Goal: Transaction & Acquisition: Book appointment/travel/reservation

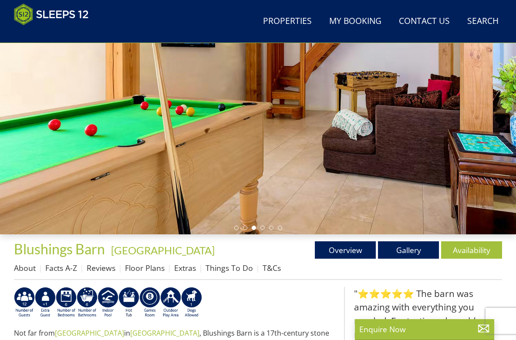
scroll to position [134, 0]
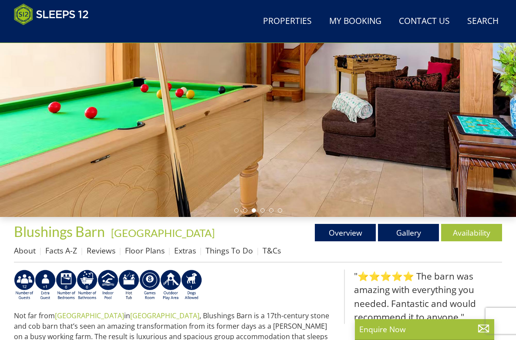
click at [262, 208] on div at bounding box center [258, 72] width 516 height 289
click at [400, 231] on link "Gallery" at bounding box center [408, 232] width 61 height 17
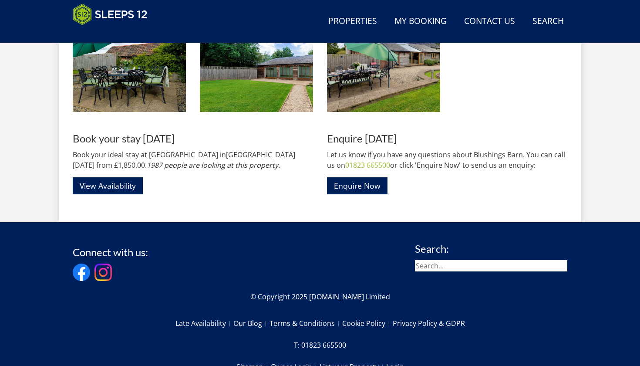
scroll to position [1312, 0]
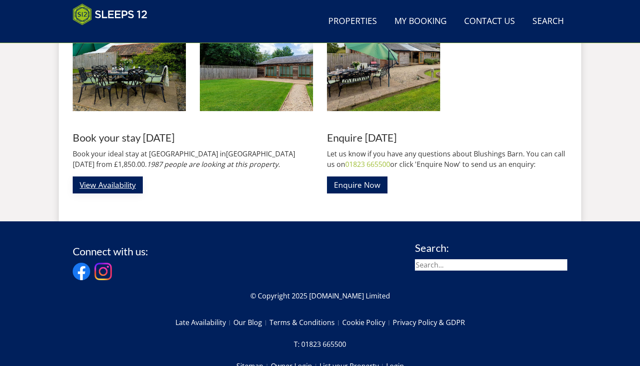
click at [121, 184] on link "View Availability" at bounding box center [108, 184] width 70 height 17
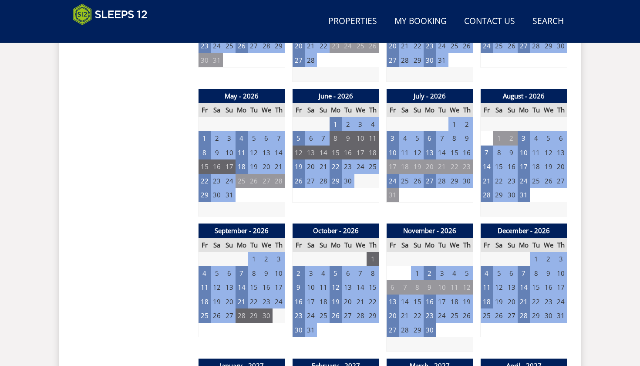
scroll to position [601, 0]
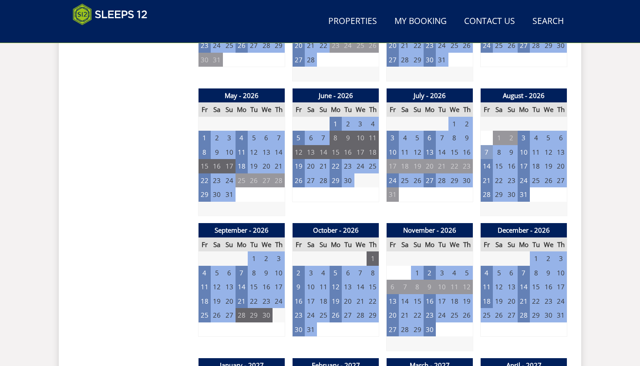
click at [487, 149] on td "7" at bounding box center [486, 152] width 12 height 14
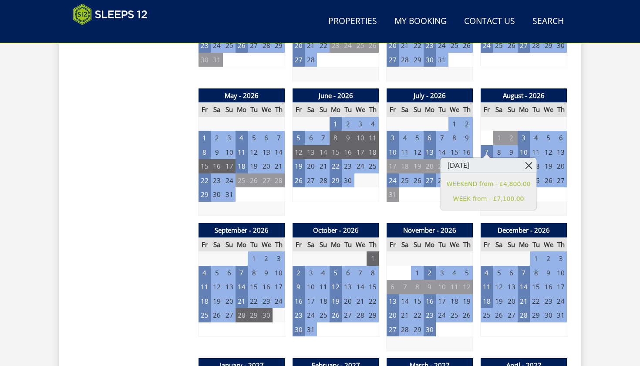
click at [515, 164] on link at bounding box center [528, 165] width 15 height 15
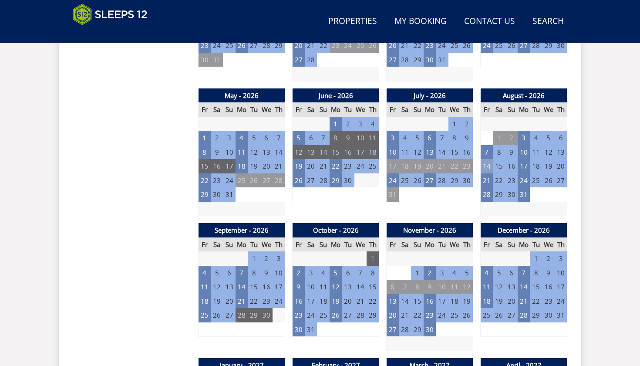
click at [484, 161] on td "14" at bounding box center [486, 166] width 12 height 14
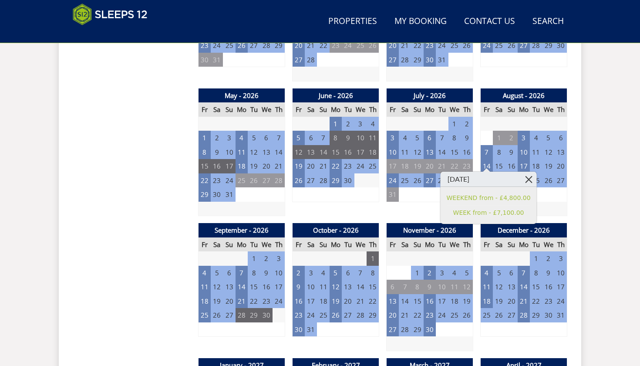
click at [515, 178] on link at bounding box center [528, 178] width 15 height 15
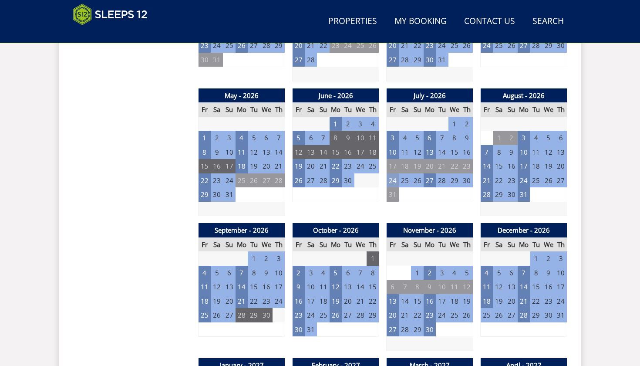
click at [394, 177] on td "24" at bounding box center [392, 180] width 12 height 14
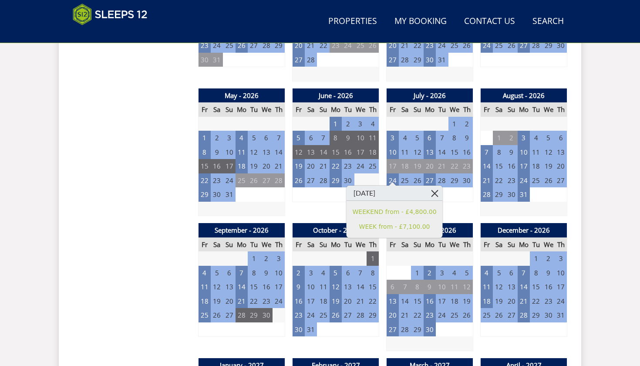
click at [431, 192] on link at bounding box center [434, 192] width 15 height 15
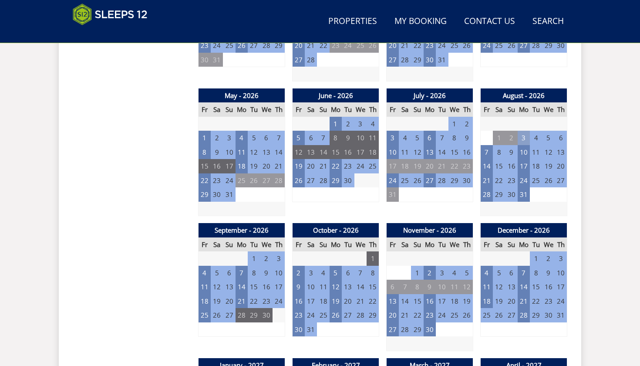
click at [515, 132] on td "3" at bounding box center [523, 138] width 12 height 14
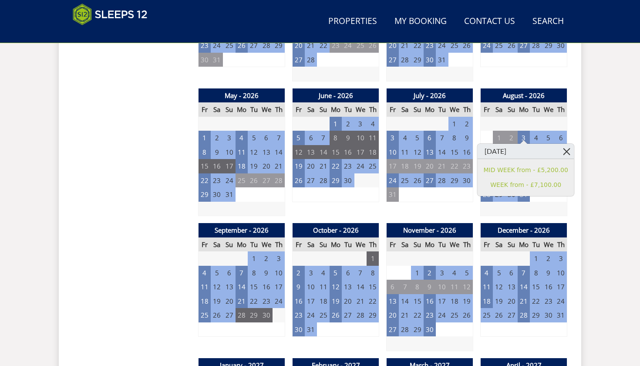
click at [515, 148] on link at bounding box center [566, 151] width 15 height 15
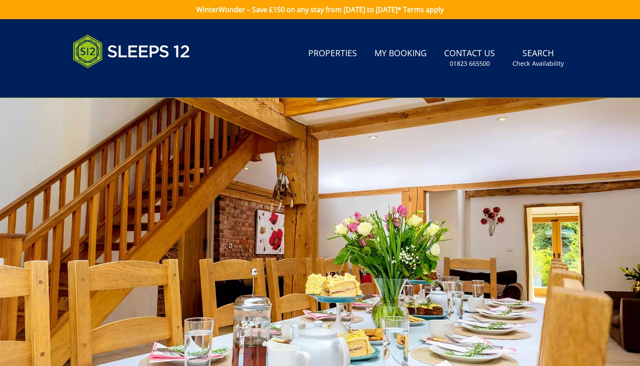
scroll to position [0, 0]
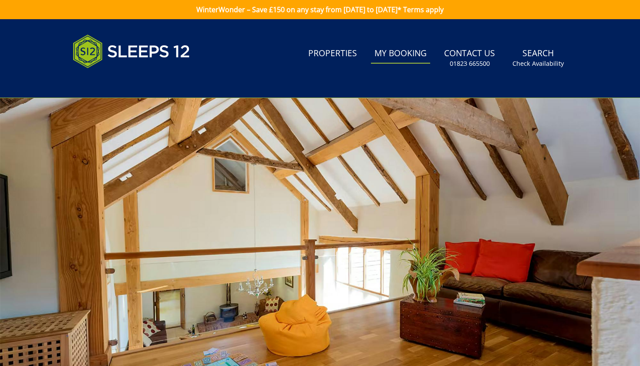
click at [394, 54] on link "My Booking" at bounding box center [400, 54] width 59 height 20
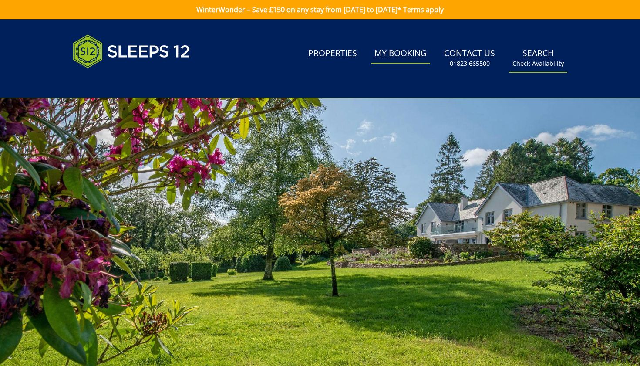
click at [515, 55] on link "Search Check Availability" at bounding box center [538, 58] width 58 height 28
click at [515, 61] on small "Check Availability" at bounding box center [537, 63] width 51 height 9
click at [118, 51] on img at bounding box center [132, 52] width 118 height 44
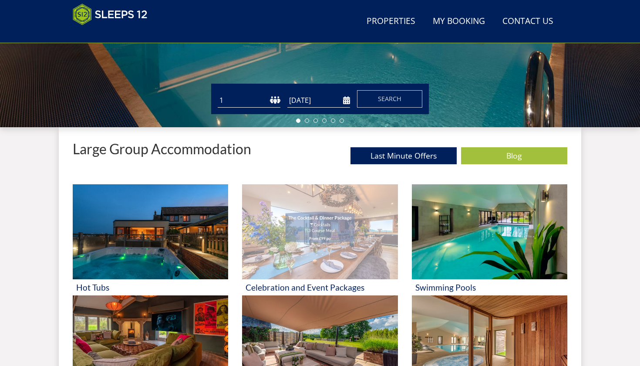
scroll to position [236, 0]
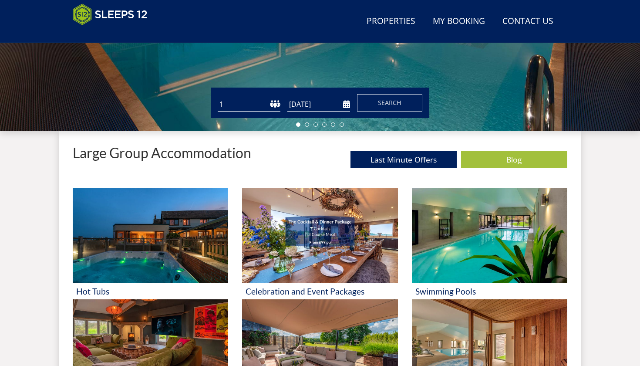
select select "12"
click at [317, 104] on input "[DATE]" at bounding box center [318, 104] width 63 height 14
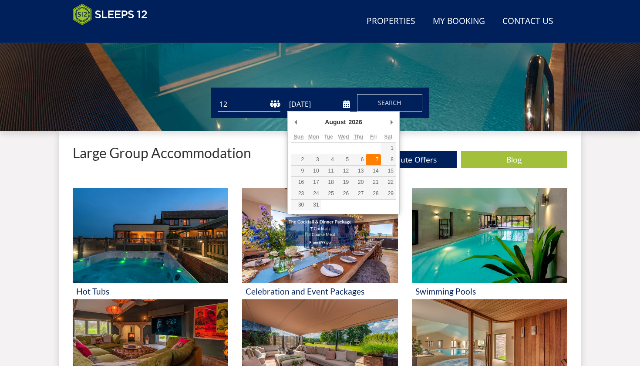
type input "[DATE]"
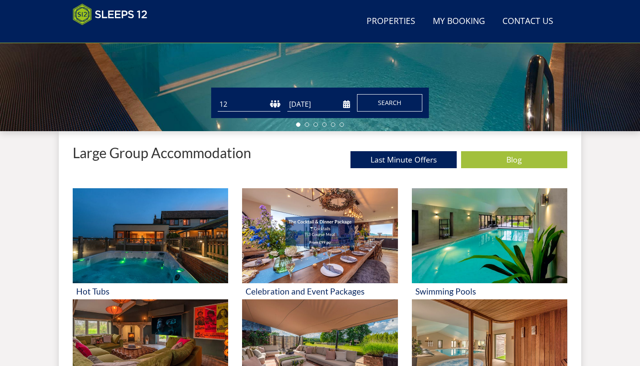
click at [392, 104] on span "Search" at bounding box center [390, 102] width 24 height 8
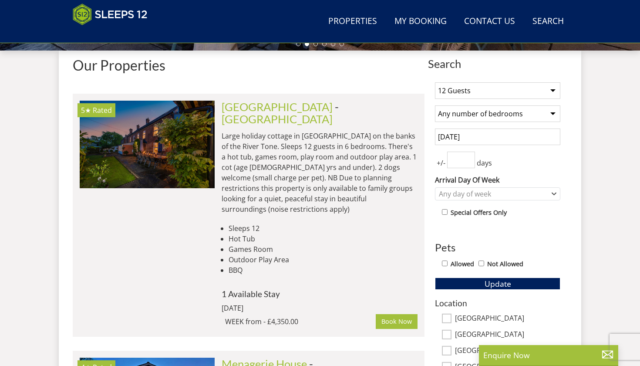
scroll to position [319, 0]
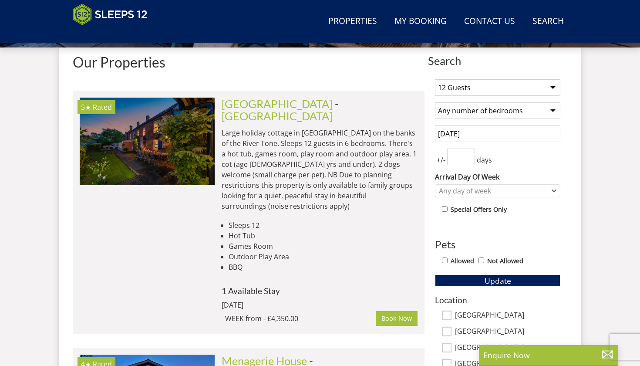
click at [446, 209] on input "checkbox" at bounding box center [445, 209] width 6 height 6
click at [500, 279] on span "Update" at bounding box center [497, 280] width 27 height 10
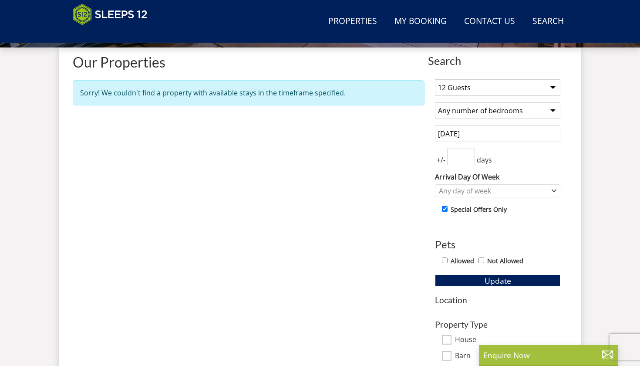
click at [445, 211] on input "checkbox" at bounding box center [445, 209] width 6 height 6
checkbox input "false"
click at [485, 280] on span "Update" at bounding box center [497, 280] width 27 height 10
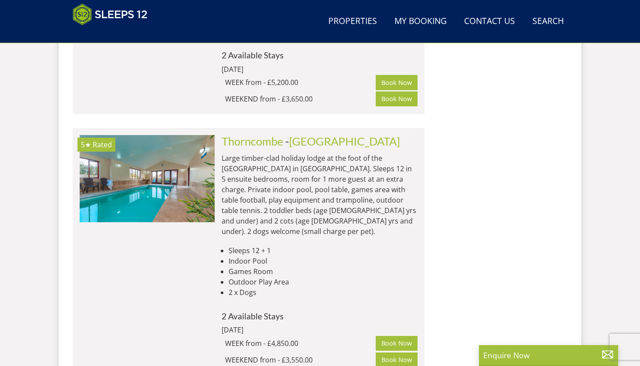
scroll to position [994, 0]
click at [252, 134] on link "Thorncombe" at bounding box center [252, 140] width 61 height 13
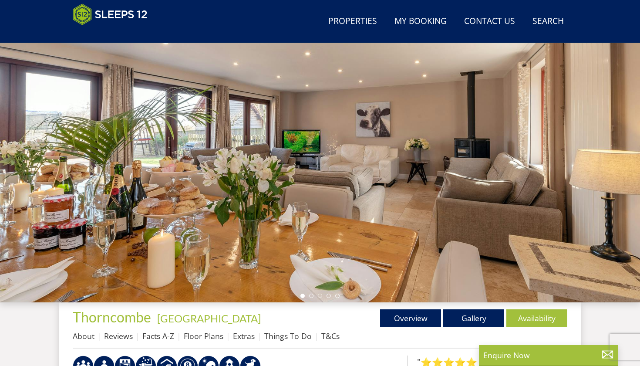
scroll to position [128, 0]
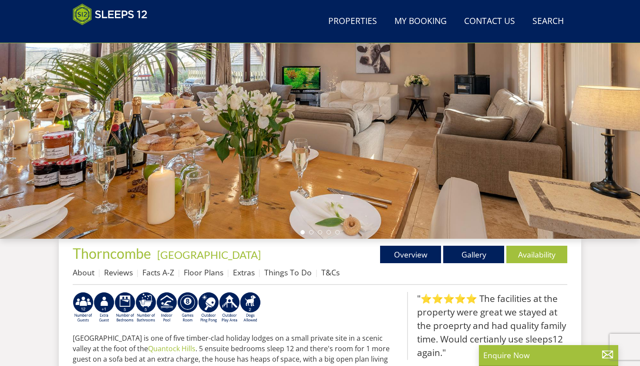
click at [311, 235] on div at bounding box center [320, 86] width 640 height 305
click at [311, 233] on li at bounding box center [311, 232] width 4 height 4
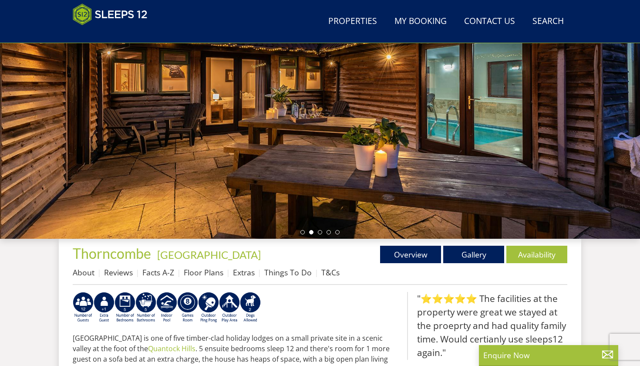
click at [322, 231] on ul at bounding box center [319, 232] width 39 height 4
click at [321, 232] on li at bounding box center [320, 232] width 4 height 4
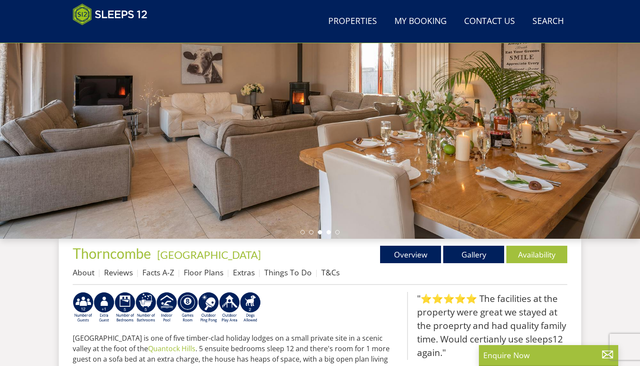
click at [329, 232] on li at bounding box center [328, 232] width 4 height 4
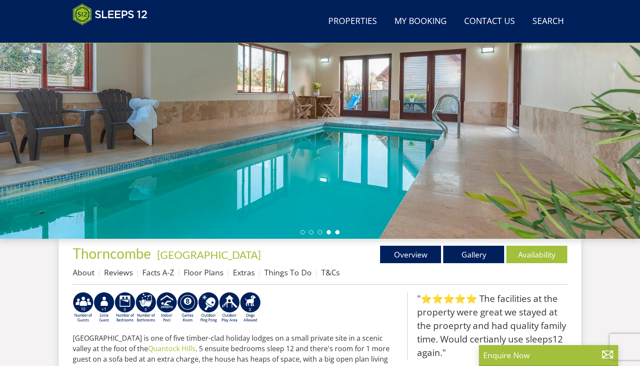
click at [335, 232] on li at bounding box center [337, 232] width 4 height 4
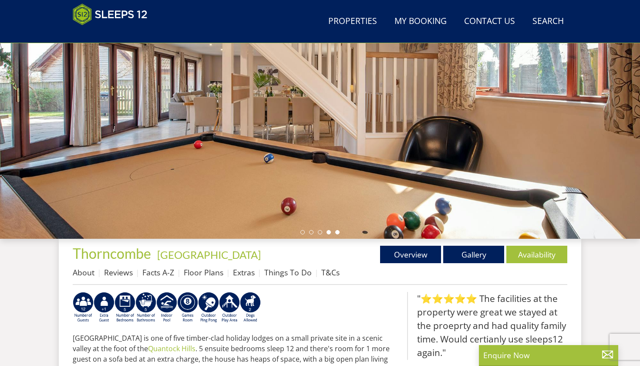
click at [328, 232] on li at bounding box center [328, 232] width 4 height 4
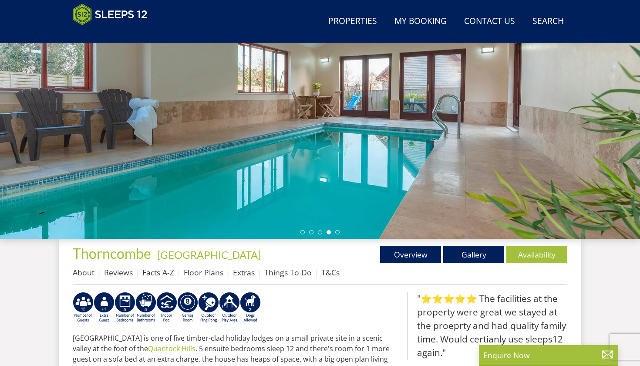
click at [322, 232] on ul at bounding box center [319, 232] width 39 height 4
click at [320, 232] on li at bounding box center [320, 232] width 4 height 4
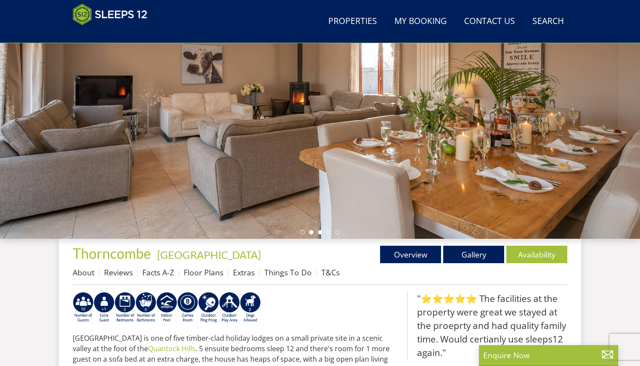
click at [310, 232] on li at bounding box center [311, 232] width 4 height 4
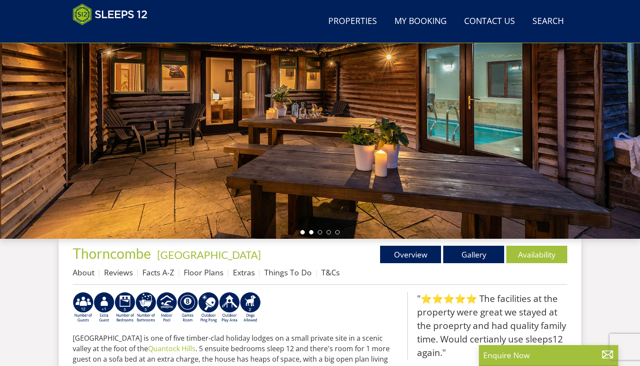
click at [302, 232] on li at bounding box center [302, 232] width 4 height 4
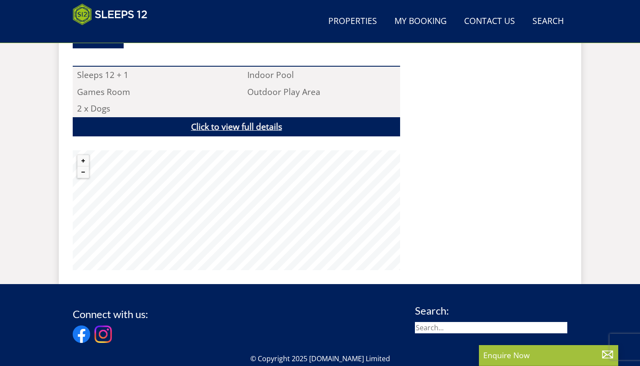
scroll to position [548, 0]
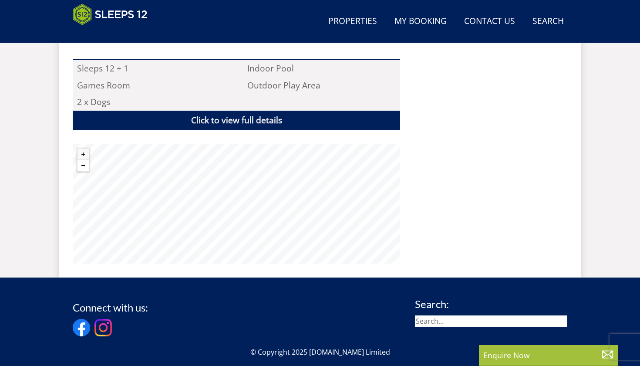
click at [84, 165] on button "Zoom out" at bounding box center [82, 165] width 11 height 11
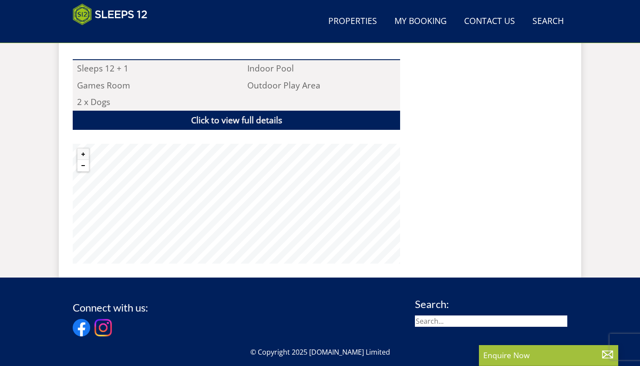
click at [84, 165] on button "Zoom out" at bounding box center [82, 165] width 11 height 11
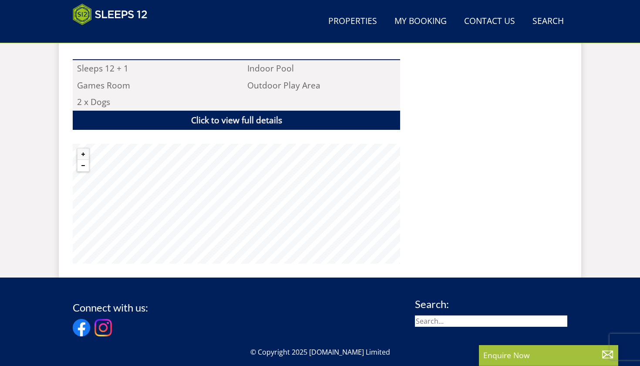
click at [84, 165] on button "Zoom out" at bounding box center [82, 165] width 11 height 11
click at [84, 152] on button "Zoom in" at bounding box center [82, 153] width 11 height 11
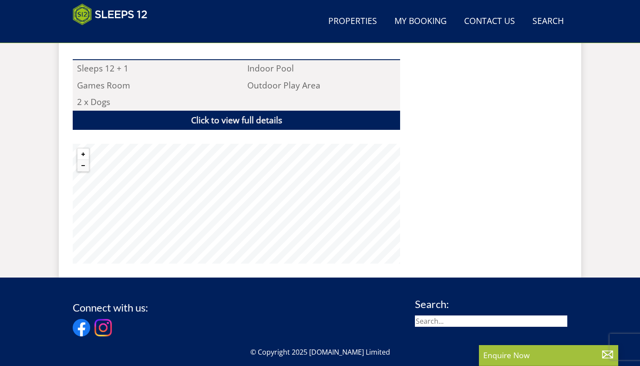
click at [84, 152] on button "Zoom in" at bounding box center [82, 153] width 11 height 11
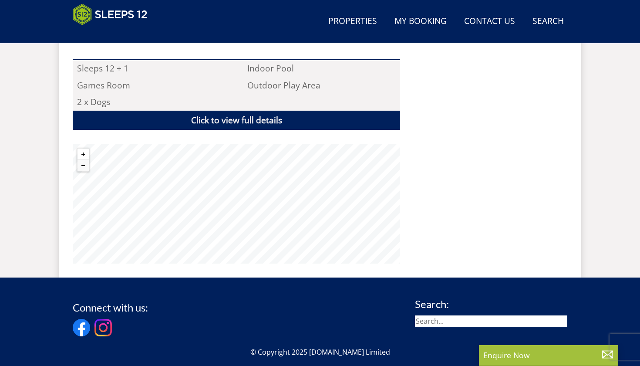
click at [84, 152] on button "Zoom in" at bounding box center [82, 153] width 11 height 11
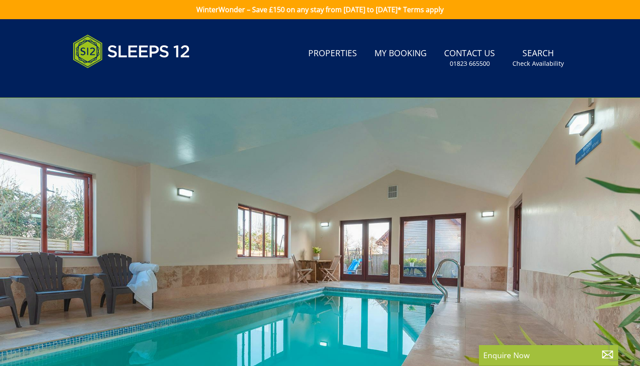
scroll to position [0, 0]
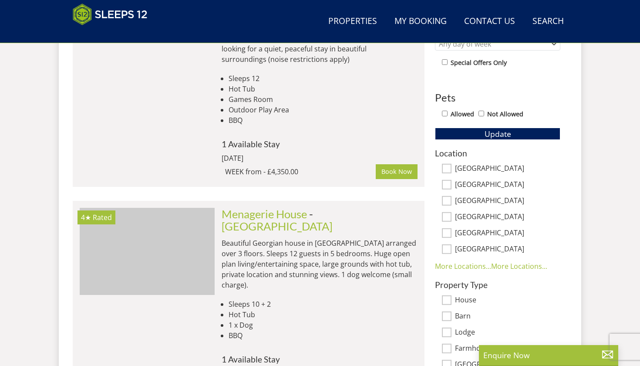
scroll to position [470, 0]
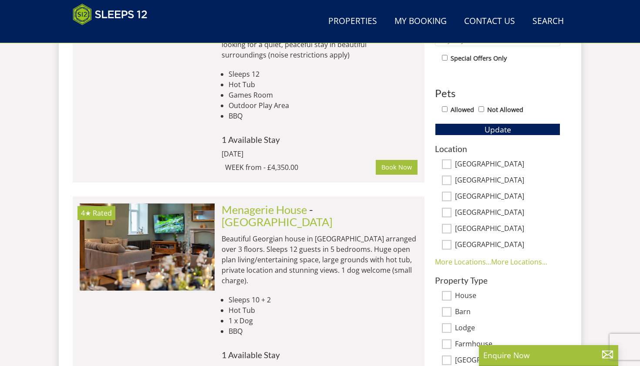
click at [446, 181] on input "[GEOGRAPHIC_DATA]" at bounding box center [447, 180] width 10 height 10
checkbox input "true"
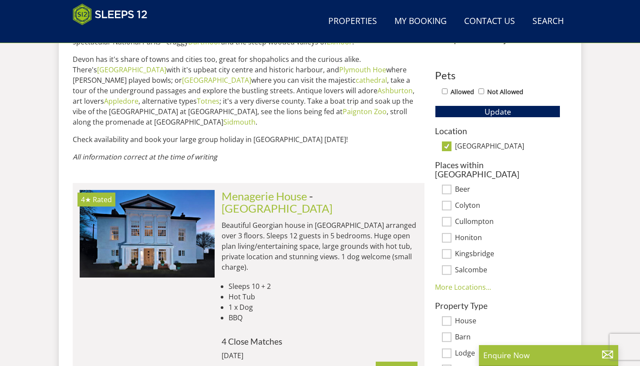
scroll to position [499, 0]
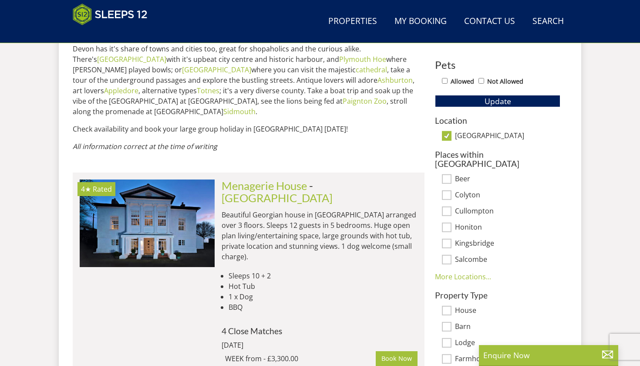
click at [445, 138] on input "[GEOGRAPHIC_DATA]" at bounding box center [447, 136] width 10 height 10
checkbox input "false"
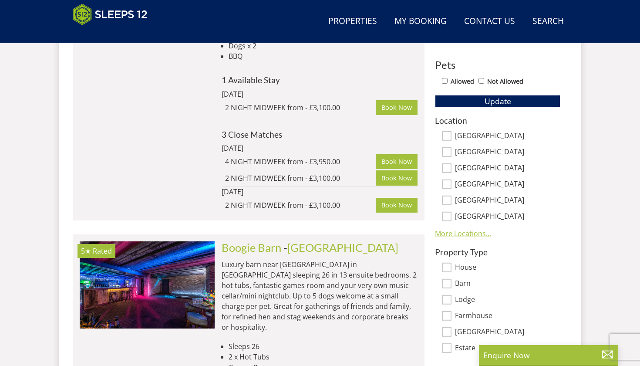
click at [468, 234] on link "More Locations..." at bounding box center [463, 233] width 56 height 10
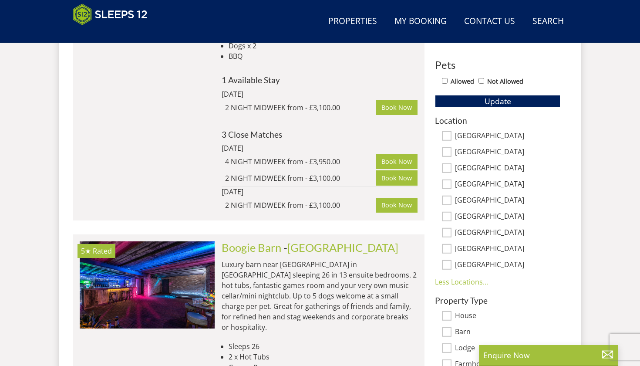
click at [450, 265] on input "[GEOGRAPHIC_DATA]" at bounding box center [447, 265] width 10 height 10
checkbox input "true"
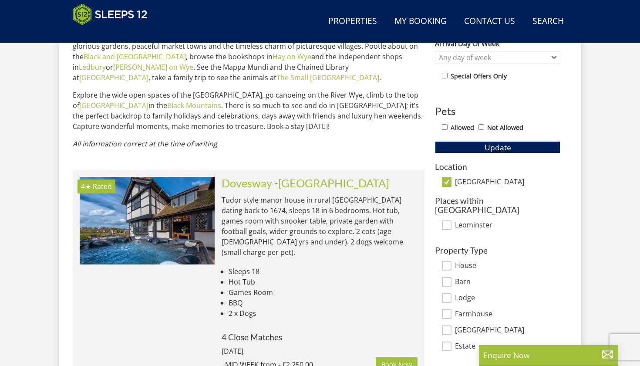
scroll to position [434, 0]
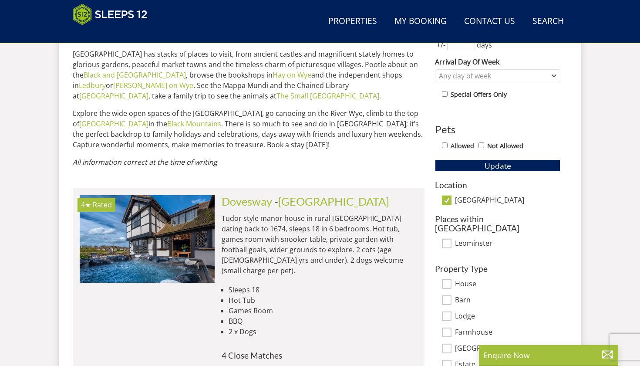
click at [447, 199] on input "[GEOGRAPHIC_DATA]" at bounding box center [447, 200] width 10 height 10
checkbox input "false"
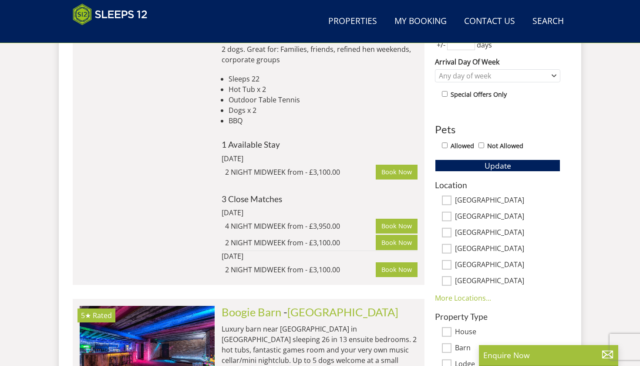
click at [450, 200] on input "[GEOGRAPHIC_DATA]" at bounding box center [447, 200] width 10 height 10
checkbox input "true"
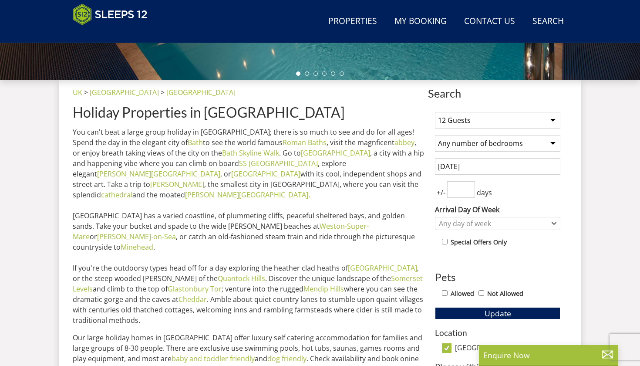
scroll to position [285, 0]
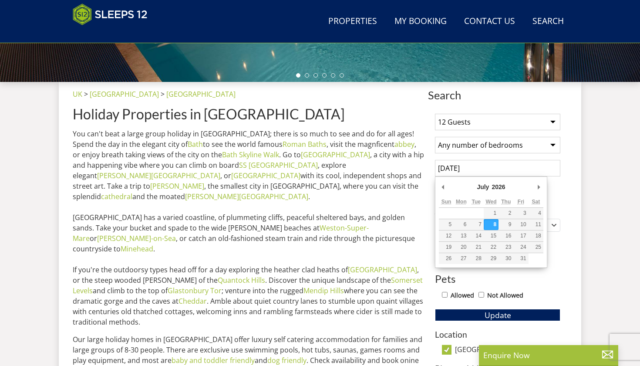
click at [481, 169] on input "[DATE]" at bounding box center [497, 168] width 125 height 17
type input "[DATE]"
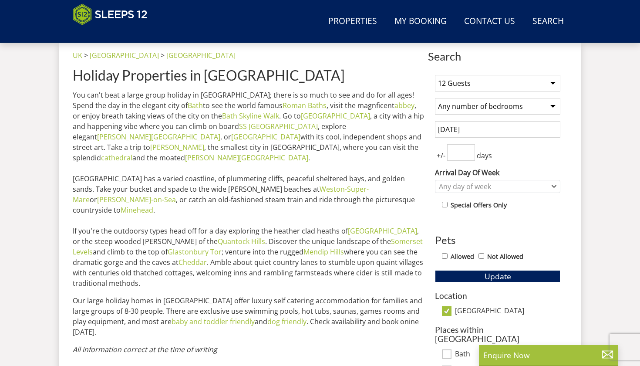
scroll to position [324, 0]
click at [510, 275] on span "Update" at bounding box center [497, 275] width 27 height 10
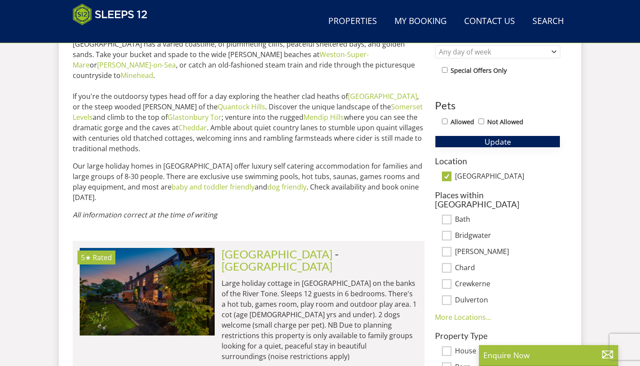
scroll to position [464, 0]
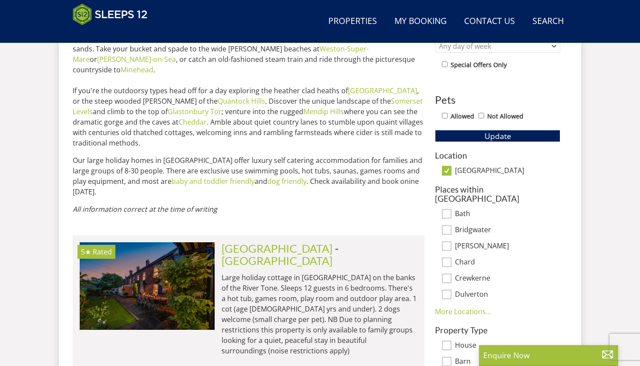
click at [449, 169] on input "[GEOGRAPHIC_DATA]" at bounding box center [447, 171] width 10 height 10
checkbox input "false"
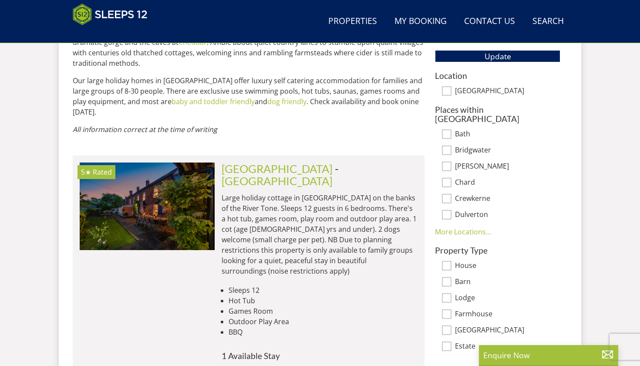
scroll to position [551, 0]
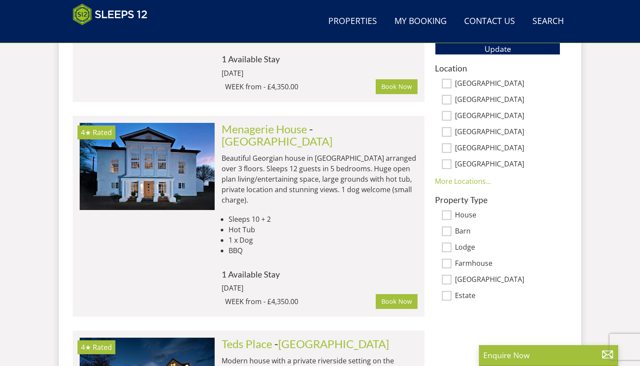
click at [448, 100] on input "[GEOGRAPHIC_DATA]" at bounding box center [447, 100] width 10 height 10
checkbox input "true"
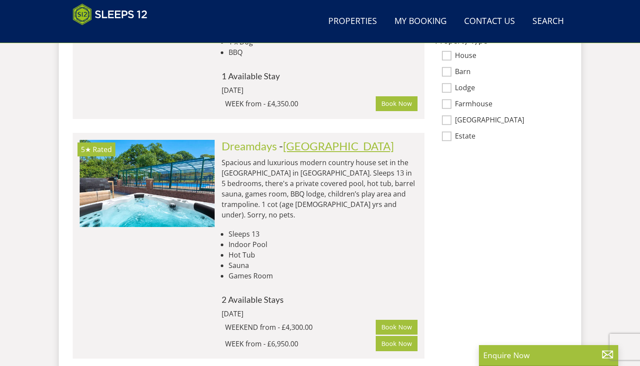
scroll to position [757, 0]
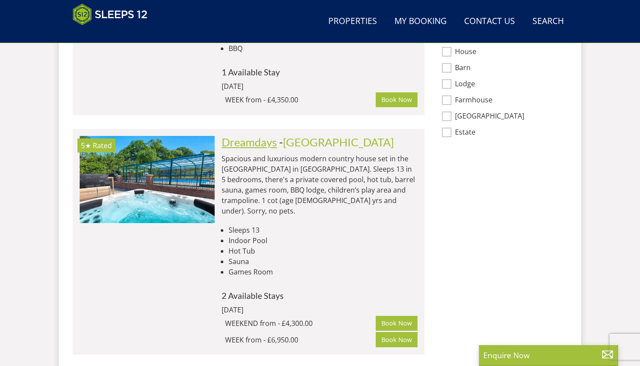
click at [259, 135] on link "Dreamdays" at bounding box center [249, 141] width 55 height 13
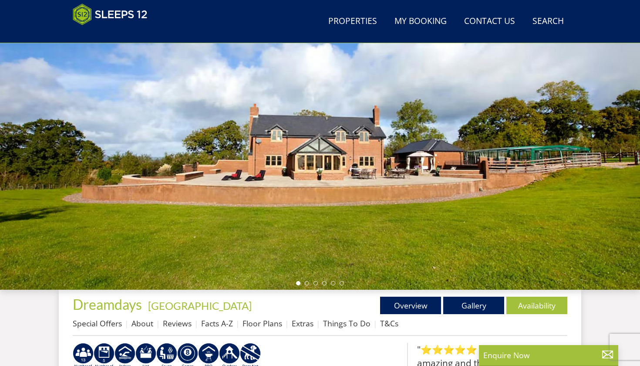
scroll to position [84, 0]
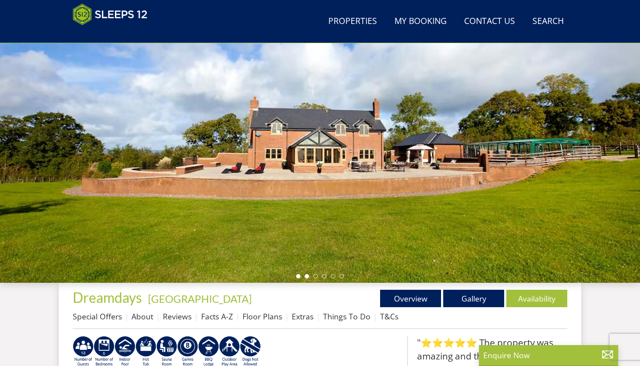
click at [305, 276] on li at bounding box center [307, 276] width 4 height 4
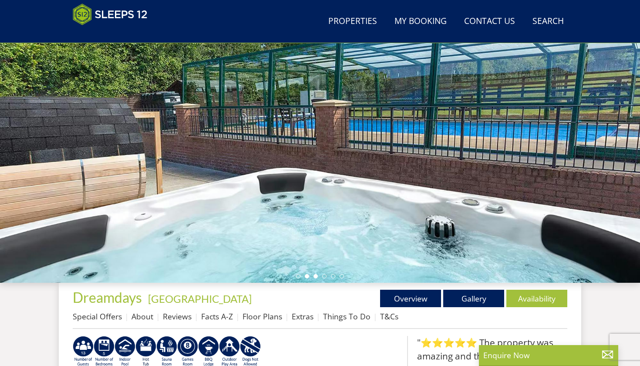
click at [316, 276] on li at bounding box center [315, 276] width 4 height 4
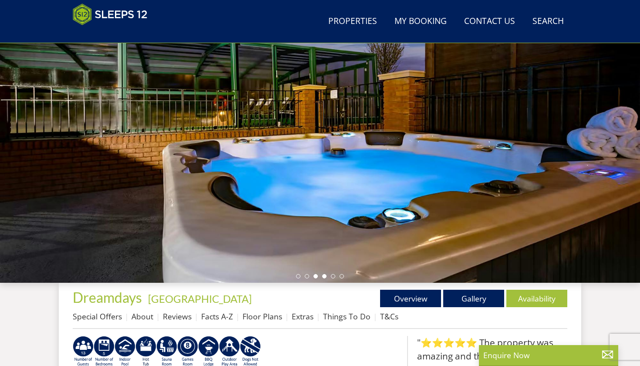
click at [324, 276] on li at bounding box center [324, 276] width 4 height 4
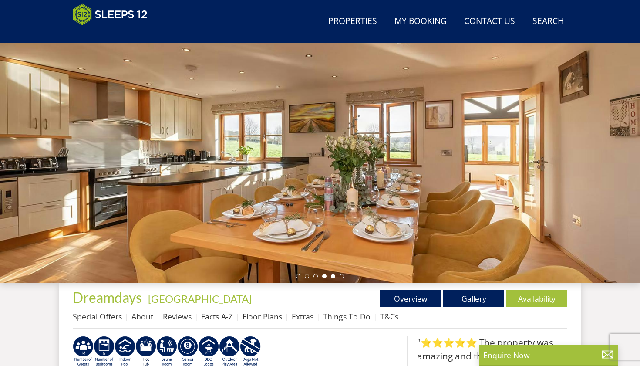
click at [334, 276] on li at bounding box center [333, 276] width 4 height 4
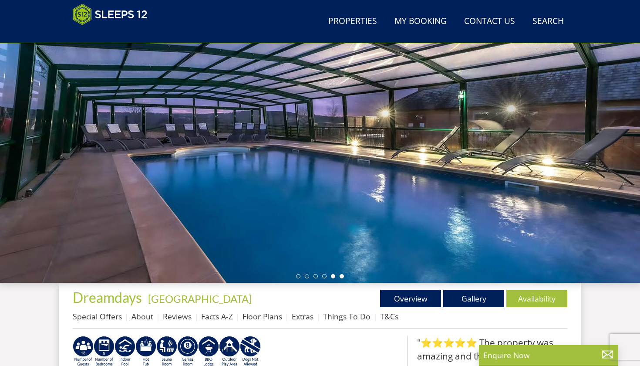
click at [342, 276] on li at bounding box center [341, 276] width 4 height 4
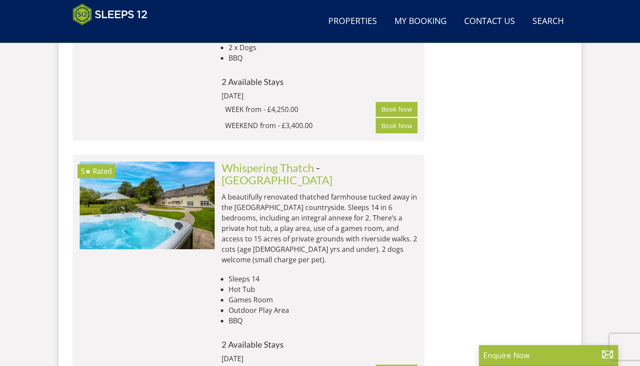
scroll to position [1201, 0]
click at [271, 161] on link "Whispering Thatch" at bounding box center [268, 167] width 92 height 13
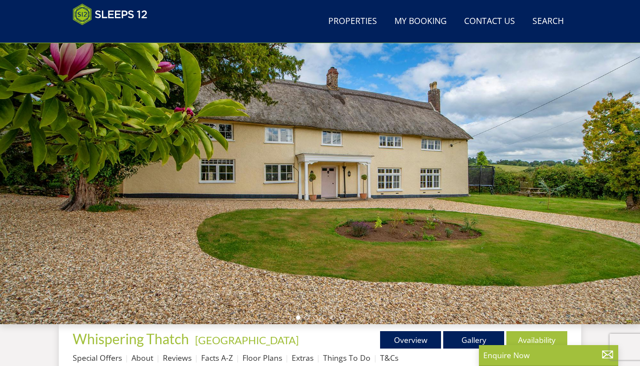
scroll to position [40, 0]
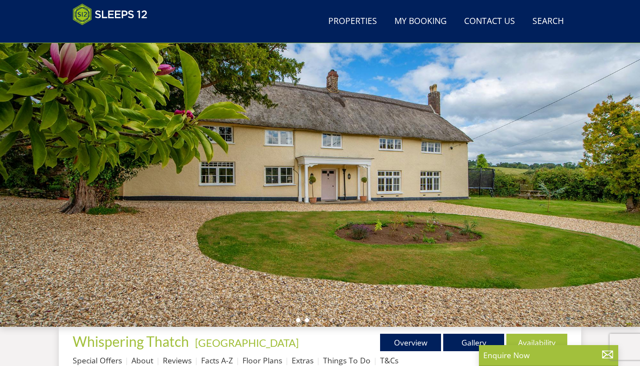
click at [306, 321] on li at bounding box center [307, 320] width 4 height 4
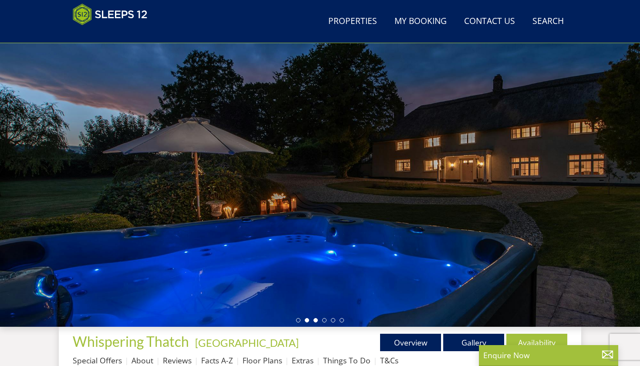
click at [316, 320] on li at bounding box center [315, 320] width 4 height 4
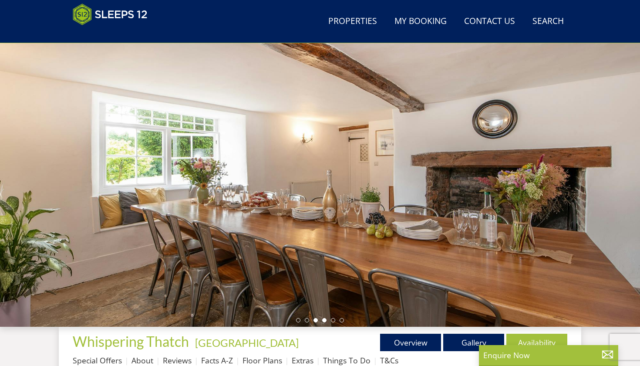
click at [325, 321] on li at bounding box center [324, 320] width 4 height 4
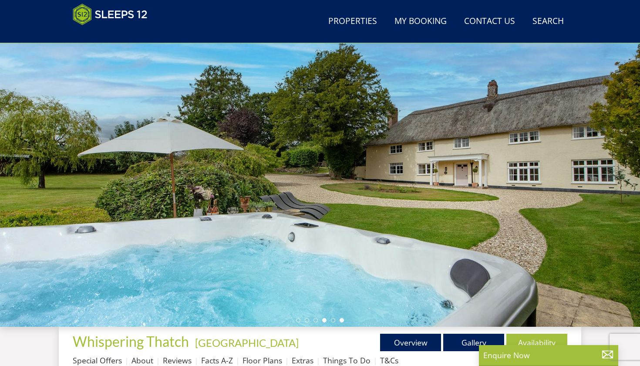
click at [341, 320] on li at bounding box center [341, 320] width 4 height 4
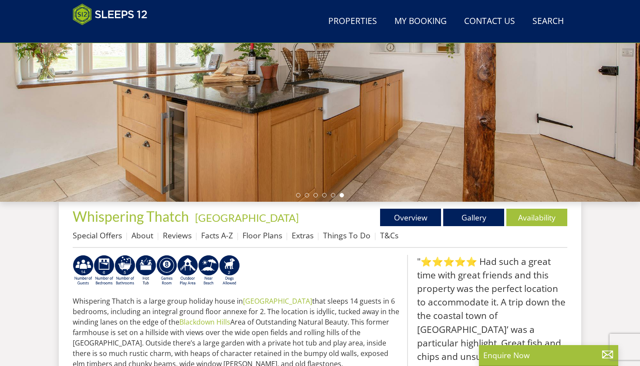
scroll to position [171, 0]
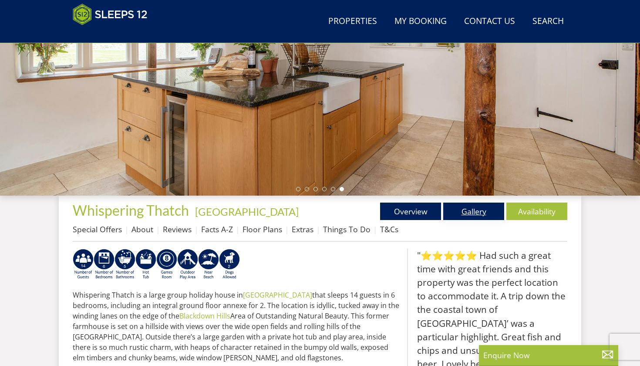
click at [480, 214] on link "Gallery" at bounding box center [473, 210] width 61 height 17
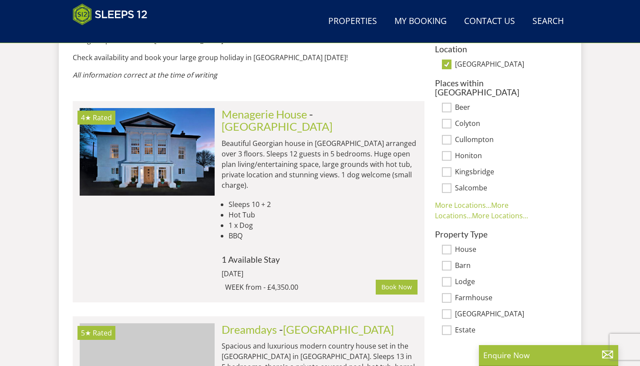
scroll to position [572, 0]
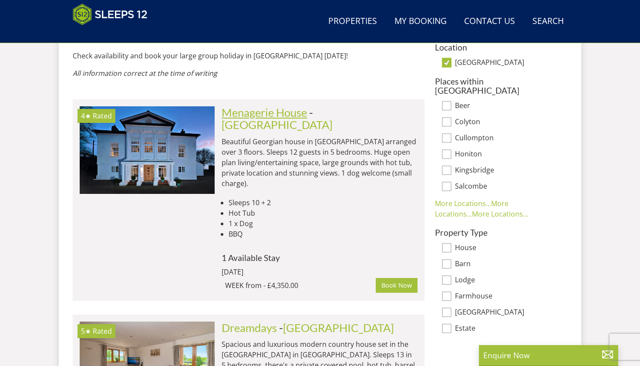
click at [276, 106] on link "Menagerie House" at bounding box center [264, 112] width 85 height 13
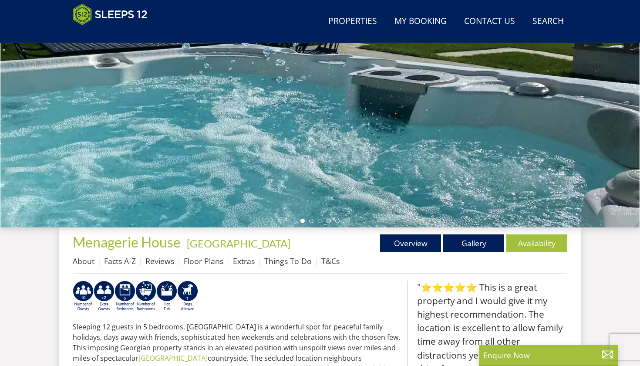
scroll to position [141, 0]
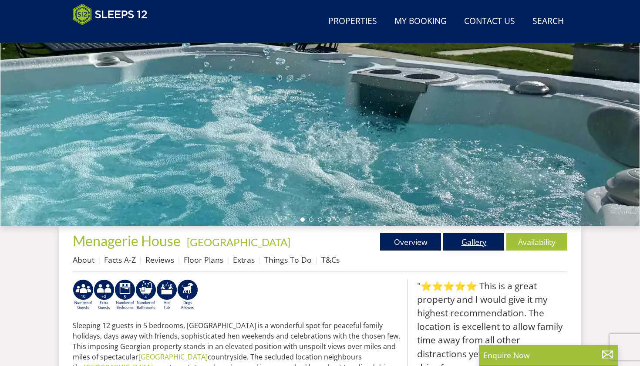
click at [467, 244] on link "Gallery" at bounding box center [473, 241] width 61 height 17
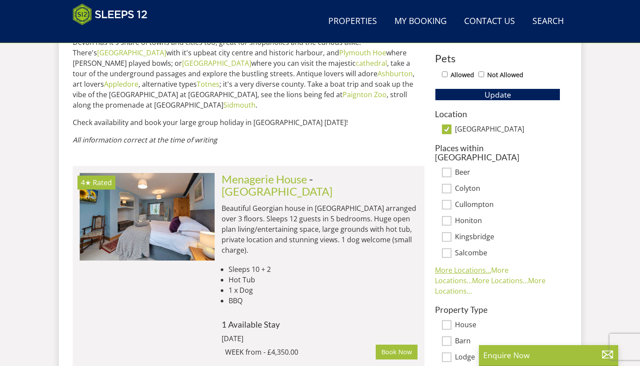
scroll to position [505, 0]
click at [447, 130] on input "[GEOGRAPHIC_DATA]" at bounding box center [447, 130] width 10 height 10
checkbox input "false"
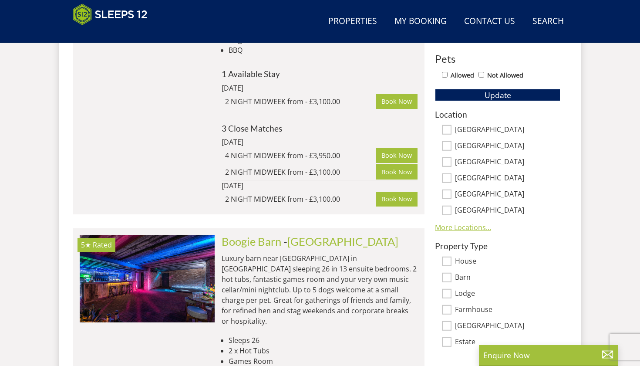
click at [451, 227] on link "More Locations..." at bounding box center [463, 227] width 56 height 10
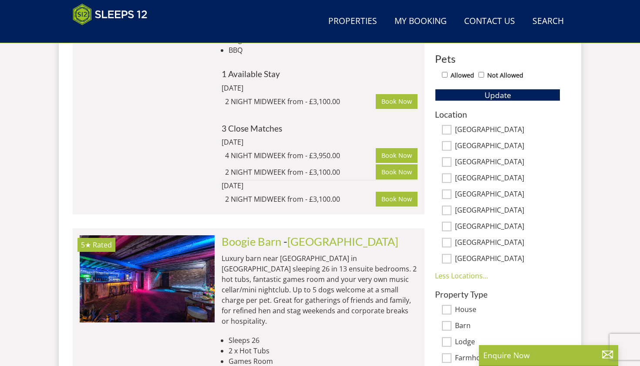
click at [450, 259] on input "[GEOGRAPHIC_DATA]" at bounding box center [447, 259] width 10 height 10
checkbox input "true"
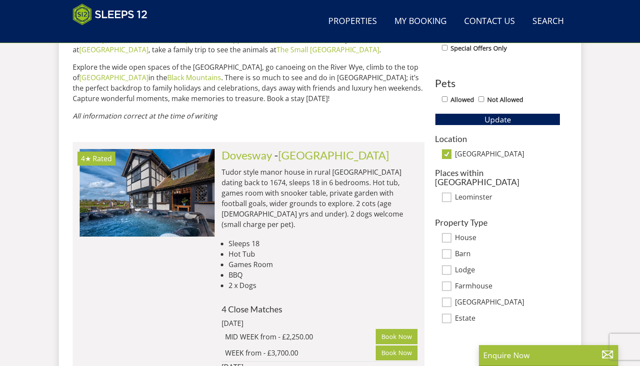
scroll to position [482, 0]
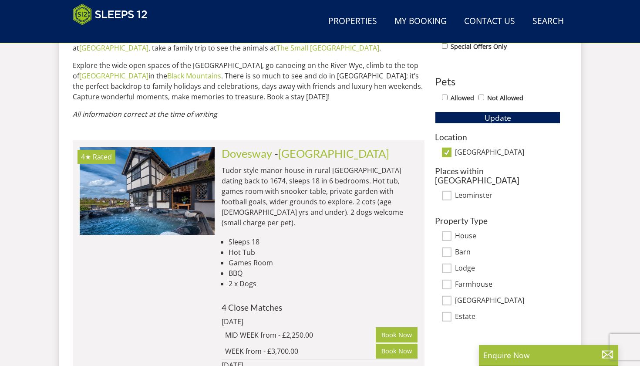
click at [445, 153] on input "[GEOGRAPHIC_DATA]" at bounding box center [447, 153] width 10 height 10
checkbox input "false"
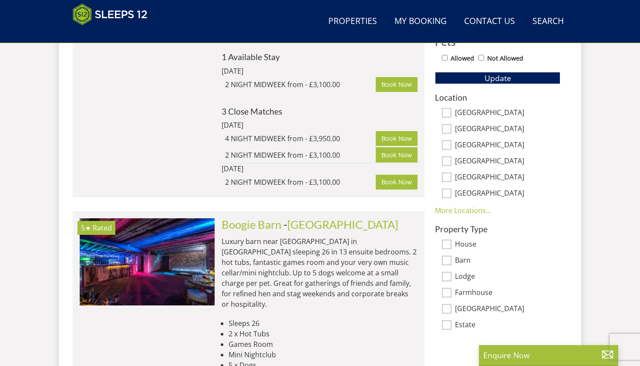
scroll to position [522, 0]
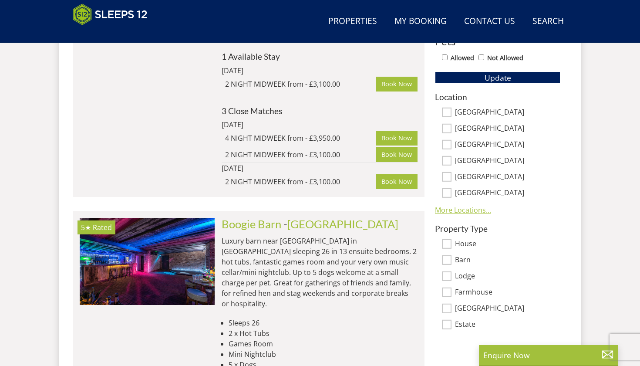
click at [442, 205] on link "More Locations..." at bounding box center [463, 210] width 56 height 10
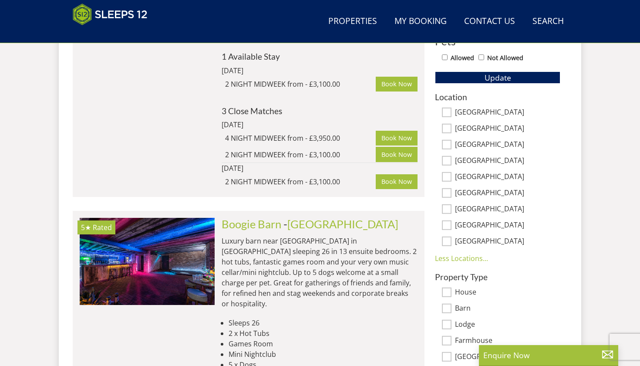
click at [447, 145] on input "[GEOGRAPHIC_DATA]" at bounding box center [447, 145] width 10 height 10
checkbox input "true"
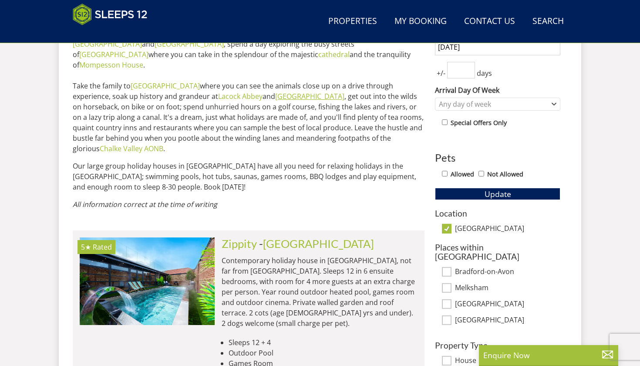
scroll to position [406, 0]
click at [450, 227] on input "[GEOGRAPHIC_DATA]" at bounding box center [447, 229] width 10 height 10
checkbox input "false"
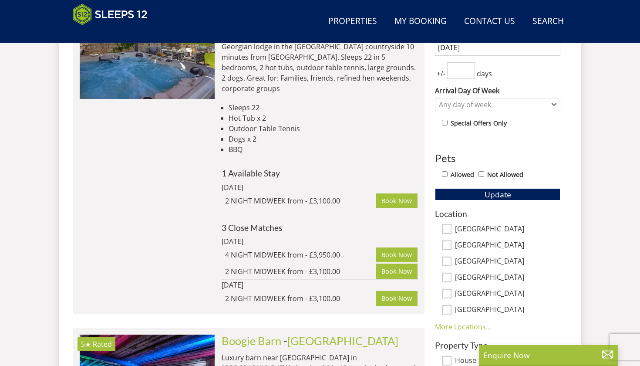
click at [450, 227] on input "[GEOGRAPHIC_DATA]" at bounding box center [447, 229] width 10 height 10
checkbox input "true"
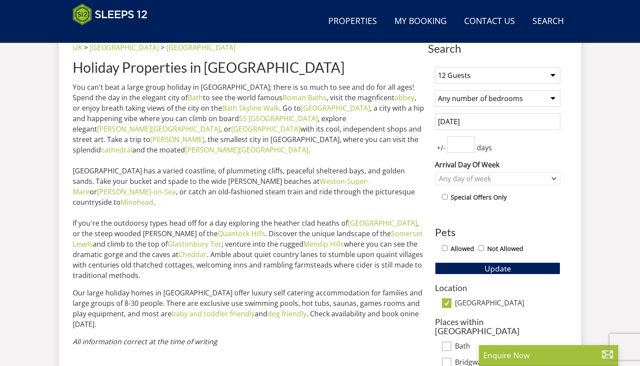
scroll to position [343, 0]
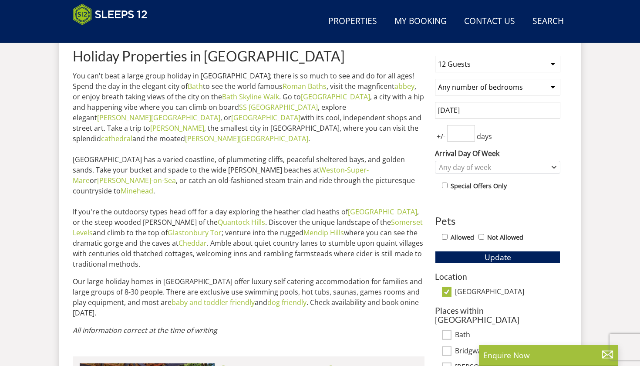
click at [468, 105] on input "[DATE]" at bounding box center [497, 110] width 125 height 17
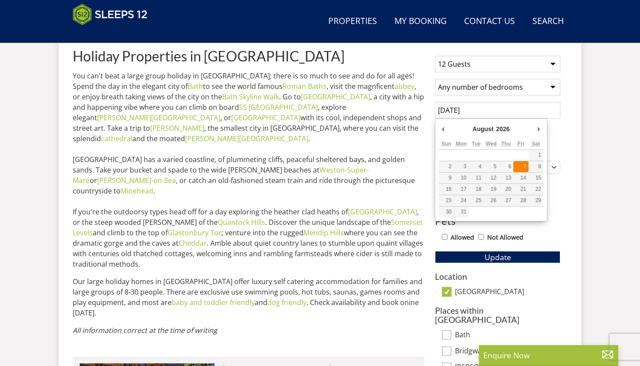
type input "[DATE]"
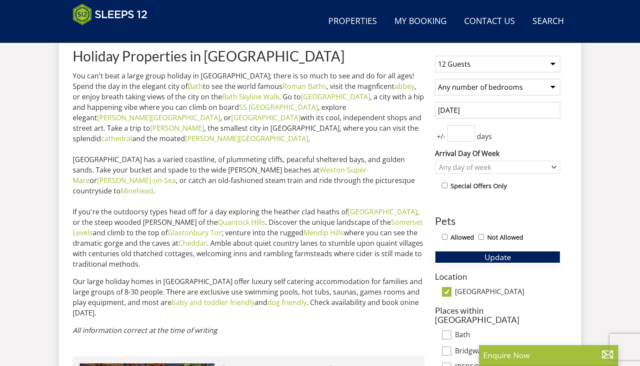
click at [481, 256] on button "Update" at bounding box center [497, 257] width 125 height 12
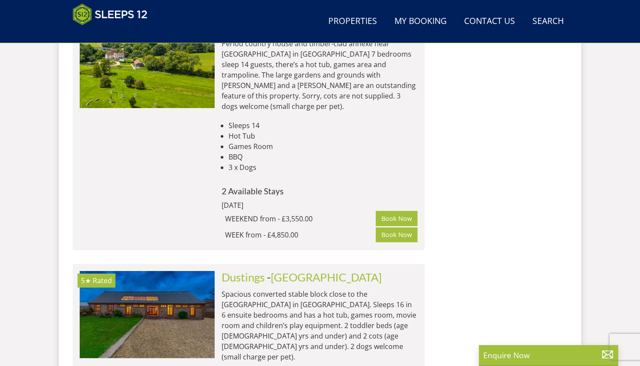
scroll to position [3434, 0]
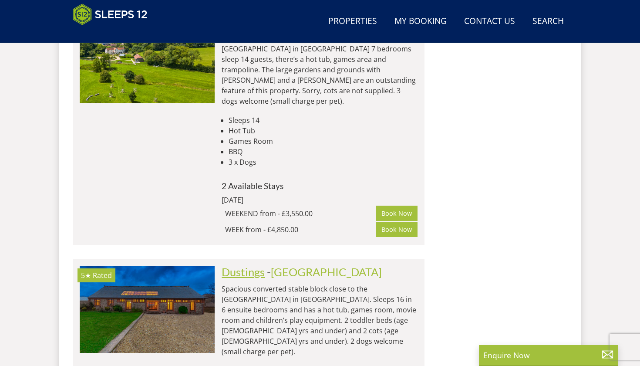
click at [254, 265] on link "Dustings" at bounding box center [243, 271] width 43 height 13
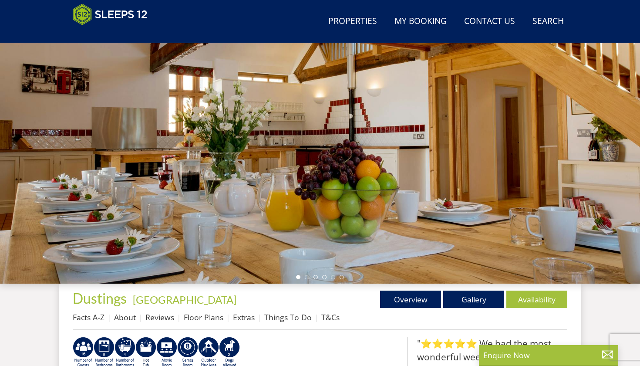
scroll to position [81, 0]
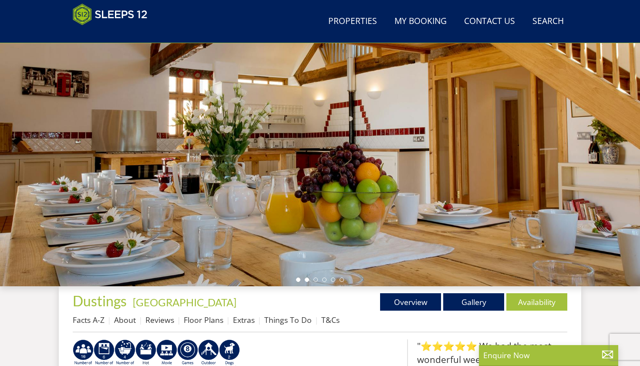
click at [308, 279] on li at bounding box center [307, 279] width 4 height 4
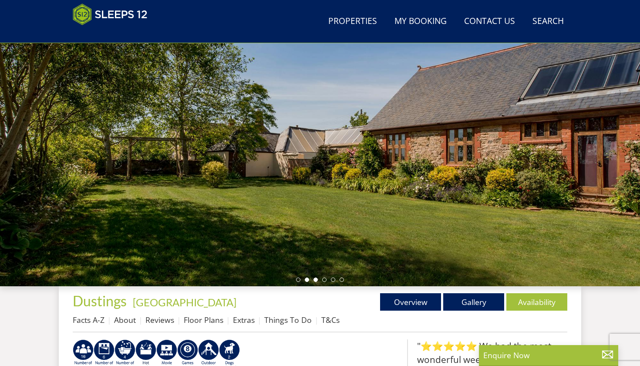
click at [317, 280] on li at bounding box center [315, 279] width 4 height 4
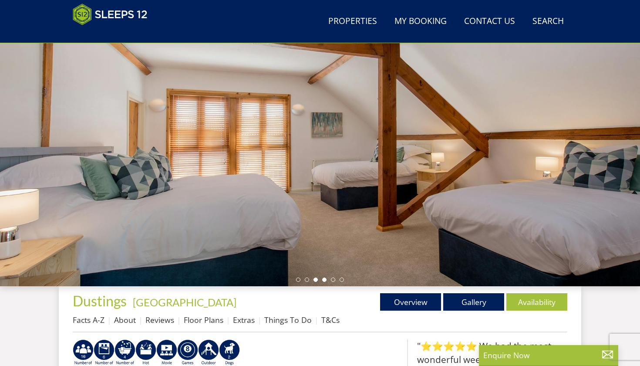
click at [324, 277] on li at bounding box center [324, 279] width 4 height 4
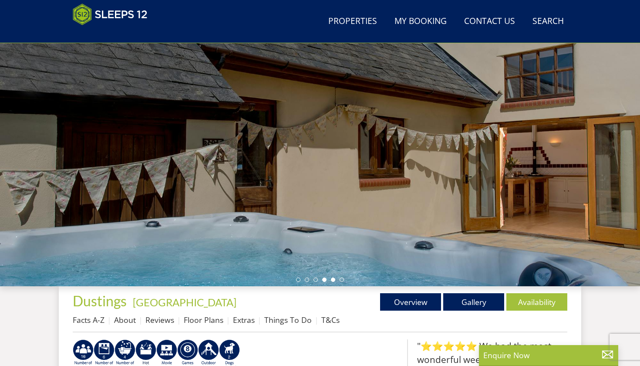
click at [335, 278] on li at bounding box center [333, 279] width 4 height 4
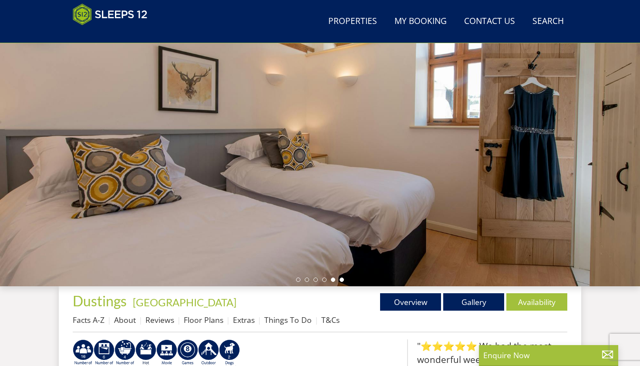
click at [340, 279] on li at bounding box center [341, 279] width 4 height 4
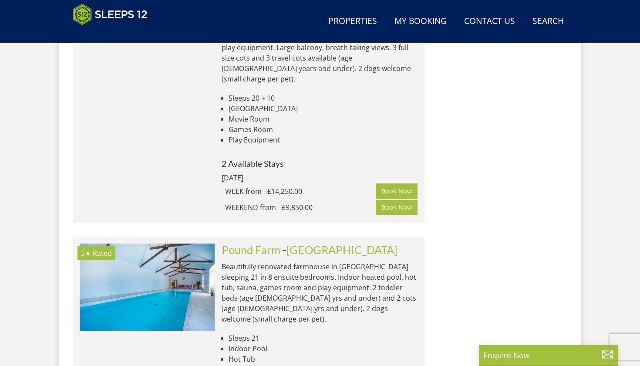
scroll to position [5337, 0]
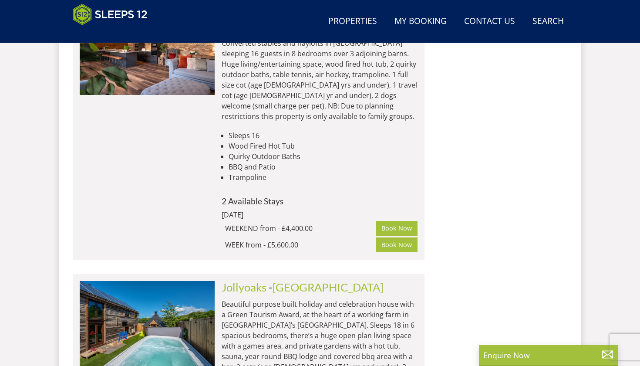
scroll to position [3941, 0]
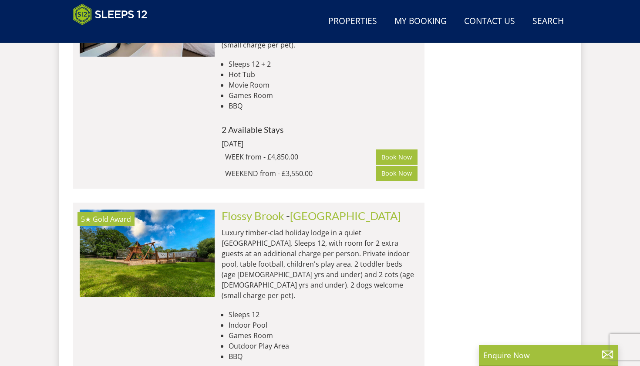
scroll to position [2485, 0]
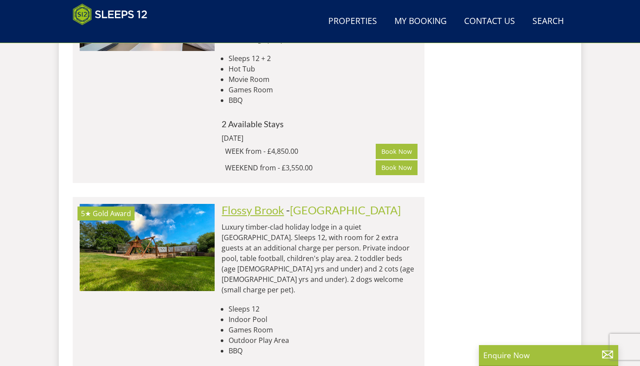
click at [241, 203] on link "Flossy Brook" at bounding box center [253, 209] width 62 height 13
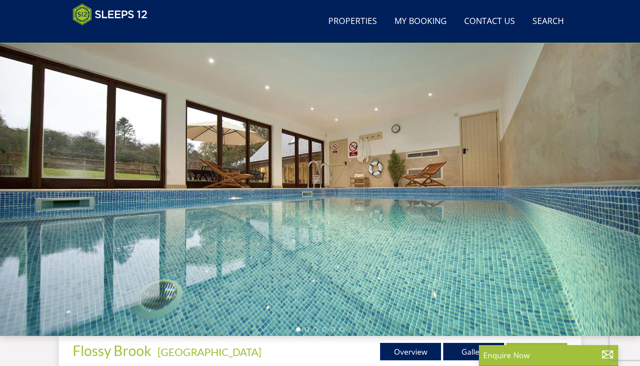
scroll to position [30, 0]
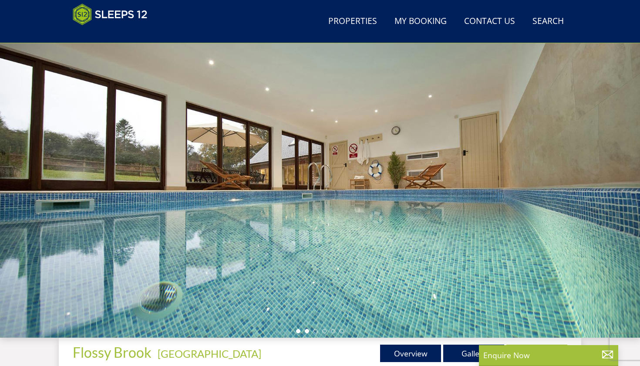
click at [305, 330] on li at bounding box center [307, 331] width 4 height 4
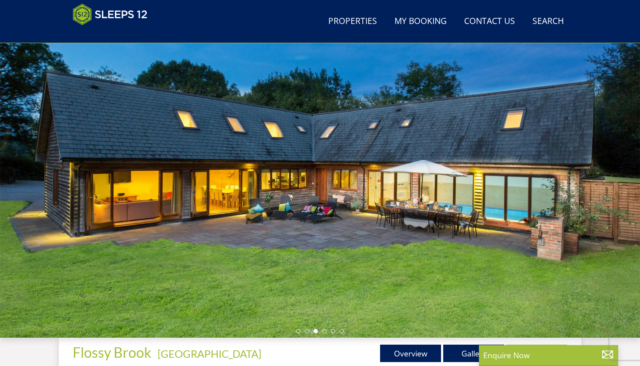
click at [316, 331] on li at bounding box center [315, 331] width 4 height 4
click at [324, 332] on li at bounding box center [324, 331] width 4 height 4
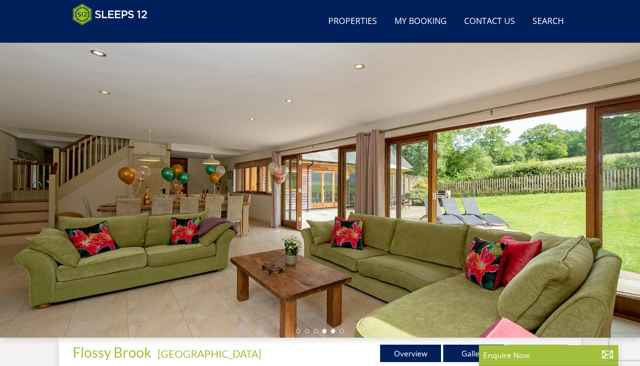
click at [332, 332] on li at bounding box center [333, 331] width 4 height 4
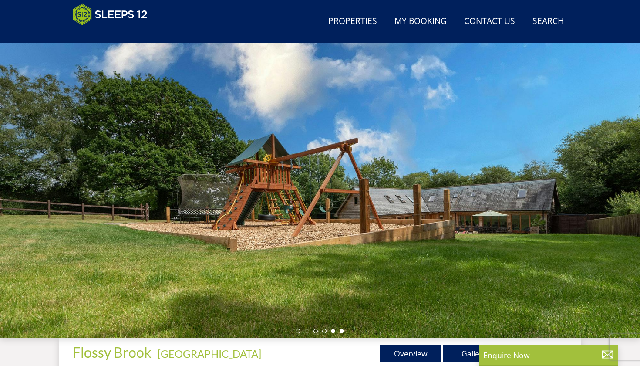
click at [342, 331] on li at bounding box center [341, 331] width 4 height 4
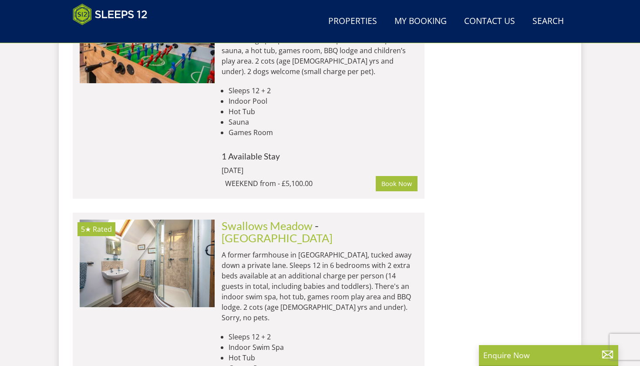
scroll to position [1731, 0]
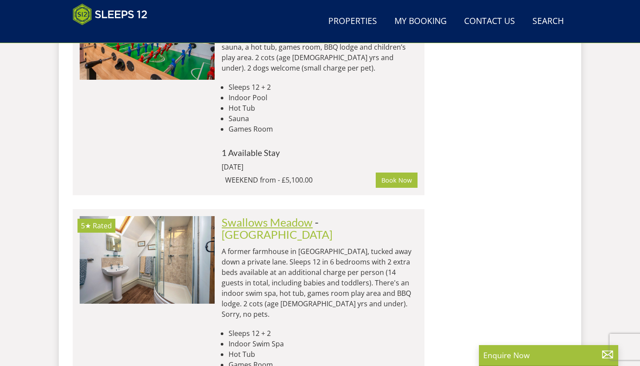
click at [260, 215] on link "Swallows Meadow" at bounding box center [267, 221] width 91 height 13
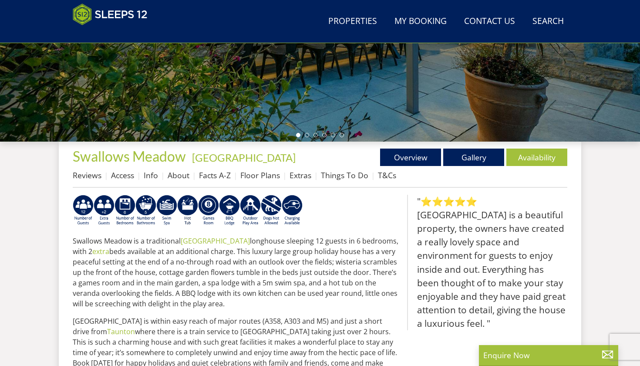
scroll to position [225, 0]
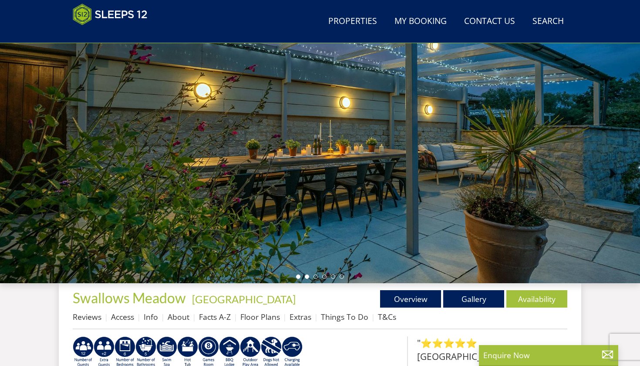
click at [307, 275] on li at bounding box center [307, 276] width 4 height 4
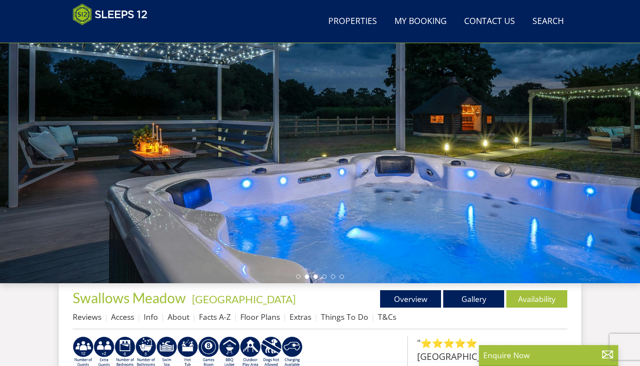
click at [315, 276] on li at bounding box center [315, 276] width 4 height 4
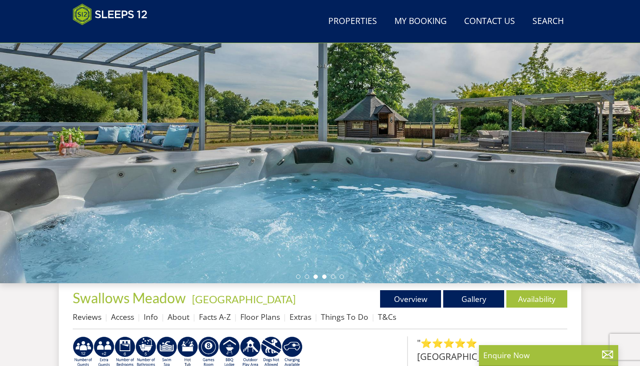
click at [325, 278] on li at bounding box center [324, 276] width 4 height 4
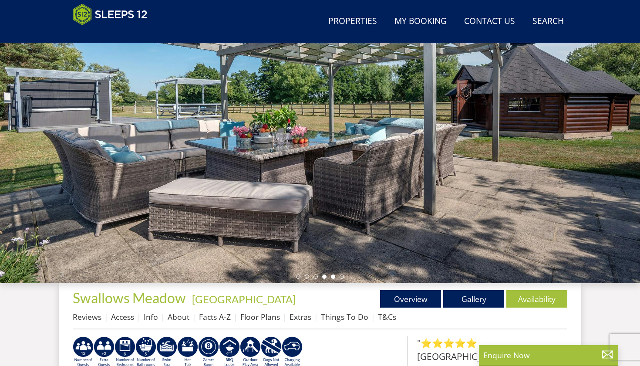
click at [332, 278] on li at bounding box center [333, 276] width 4 height 4
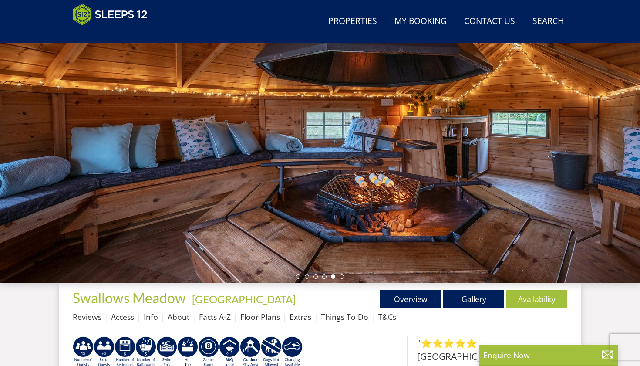
click at [342, 279] on div at bounding box center [320, 130] width 640 height 305
click at [342, 275] on li at bounding box center [341, 276] width 4 height 4
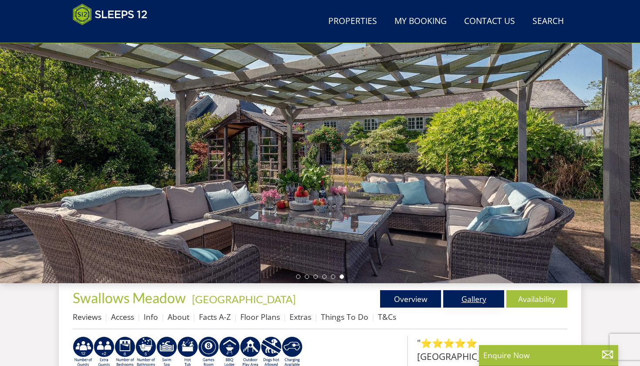
click at [477, 302] on link "Gallery" at bounding box center [473, 298] width 61 height 17
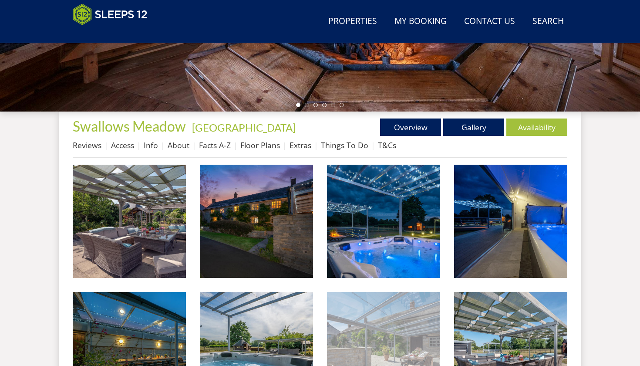
scroll to position [248, 0]
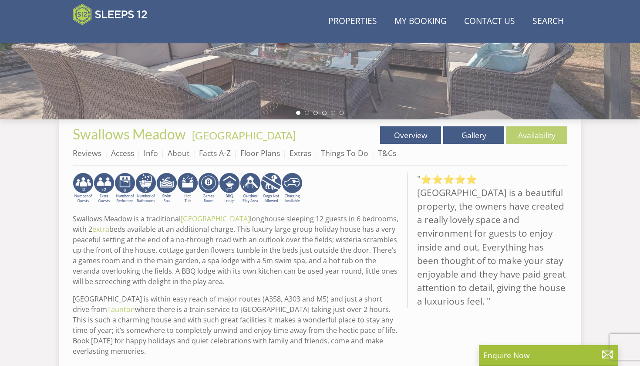
scroll to position [84, 0]
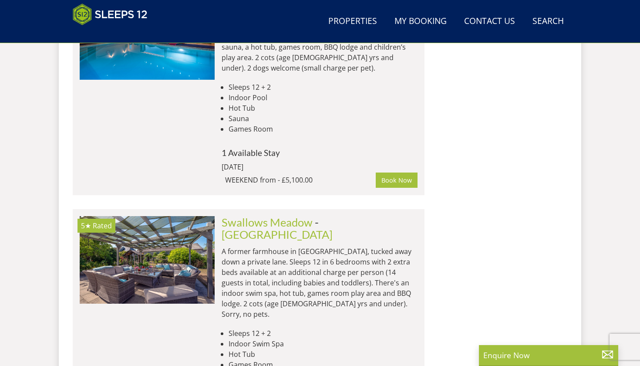
scroll to position [0, 2161]
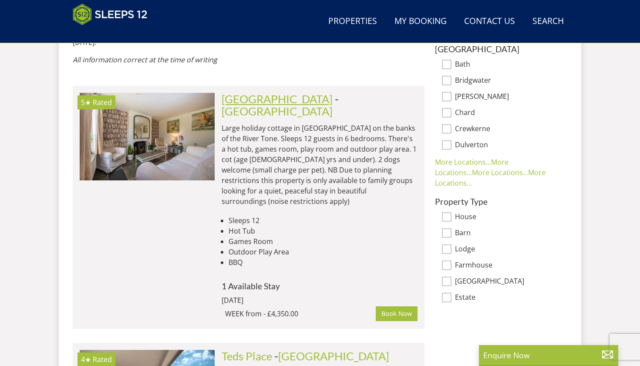
click at [257, 92] on link "[GEOGRAPHIC_DATA]" at bounding box center [277, 98] width 111 height 13
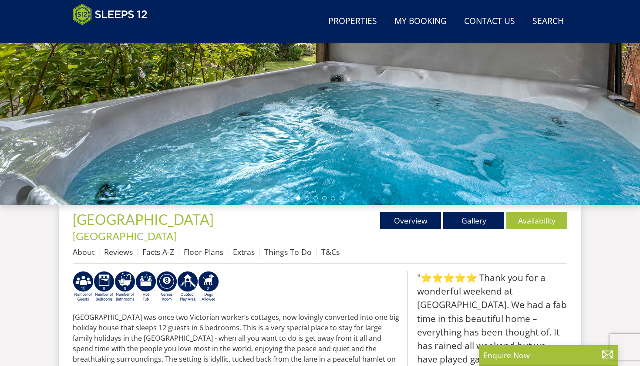
scroll to position [172, 0]
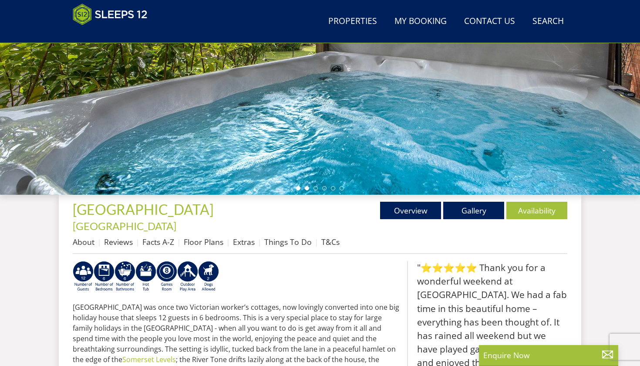
click at [307, 187] on li at bounding box center [307, 188] width 4 height 4
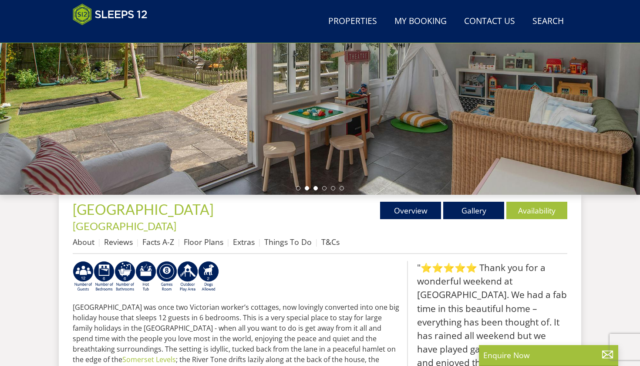
click at [316, 190] on li at bounding box center [315, 188] width 4 height 4
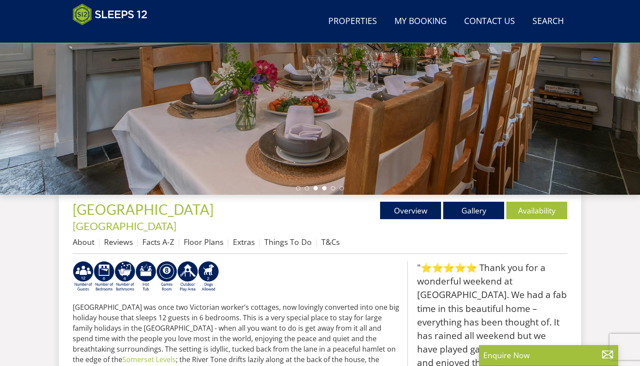
click at [324, 188] on li at bounding box center [324, 188] width 4 height 4
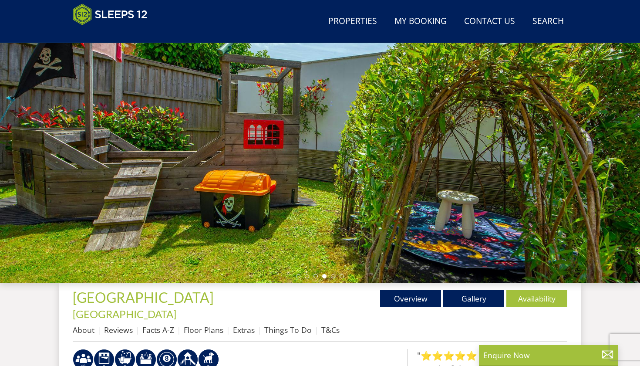
scroll to position [82, 0]
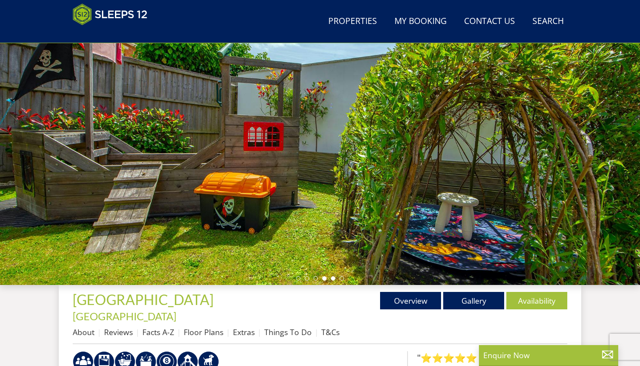
click at [332, 277] on li at bounding box center [333, 278] width 4 height 4
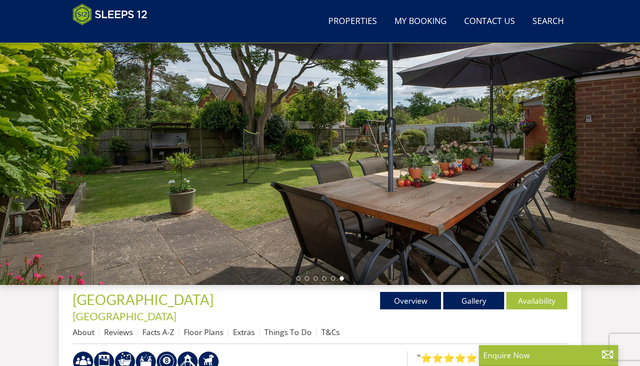
click at [343, 277] on li at bounding box center [341, 278] width 4 height 4
click at [334, 277] on li at bounding box center [333, 278] width 4 height 4
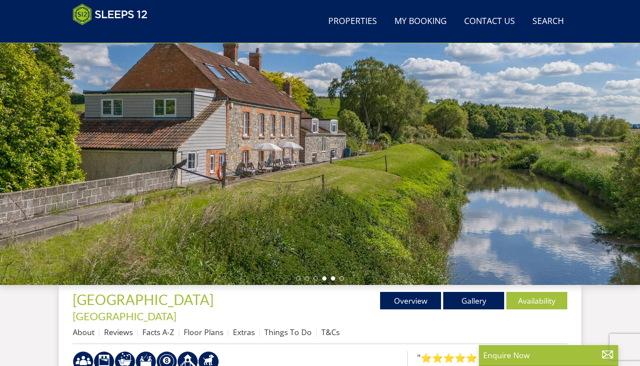
click at [323, 279] on li at bounding box center [324, 278] width 4 height 4
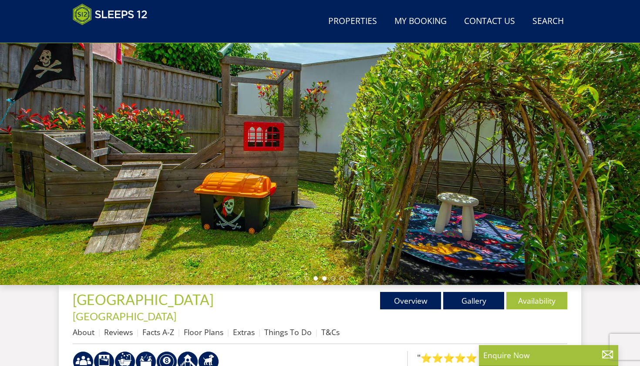
click at [316, 278] on li at bounding box center [315, 278] width 4 height 4
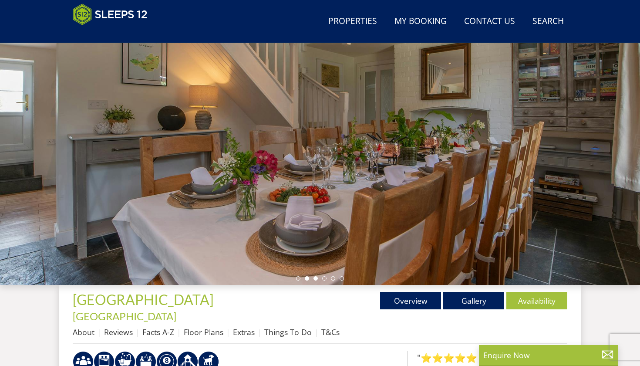
click at [306, 278] on li at bounding box center [307, 278] width 4 height 4
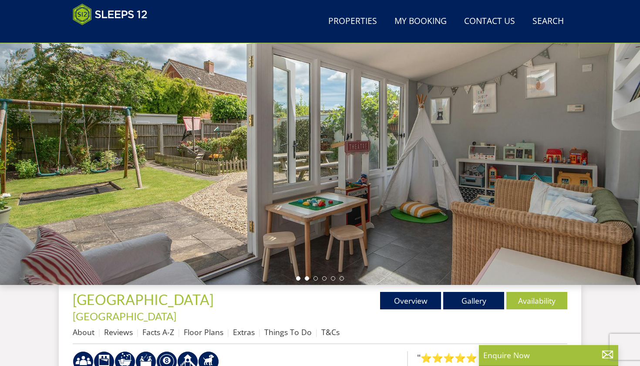
click at [297, 277] on li at bounding box center [298, 278] width 4 height 4
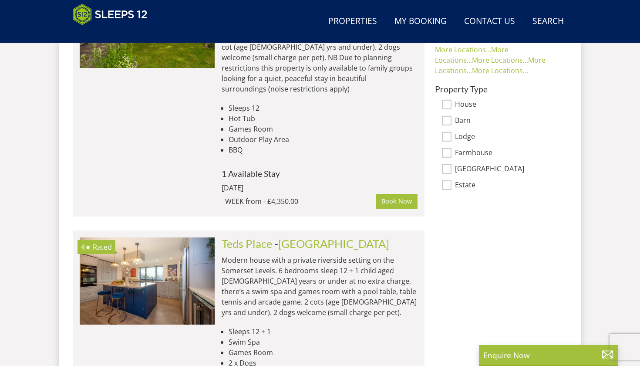
scroll to position [732, 0]
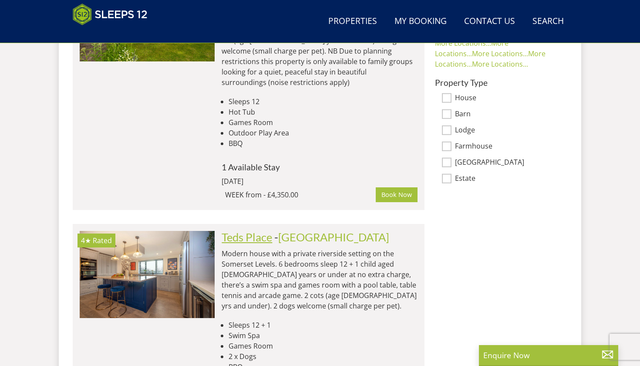
click at [258, 230] on link "Teds Place" at bounding box center [247, 236] width 50 height 13
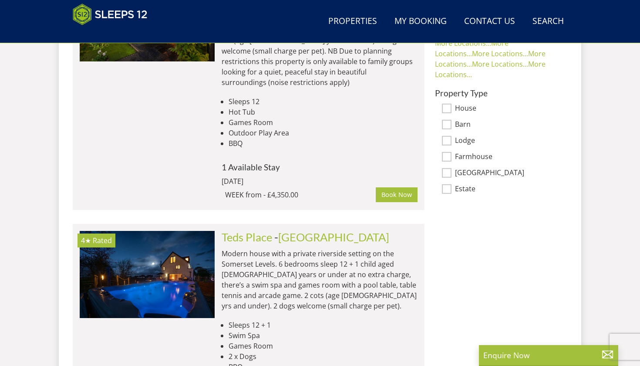
scroll to position [0, 2702]
